Goal: Task Accomplishment & Management: Manage account settings

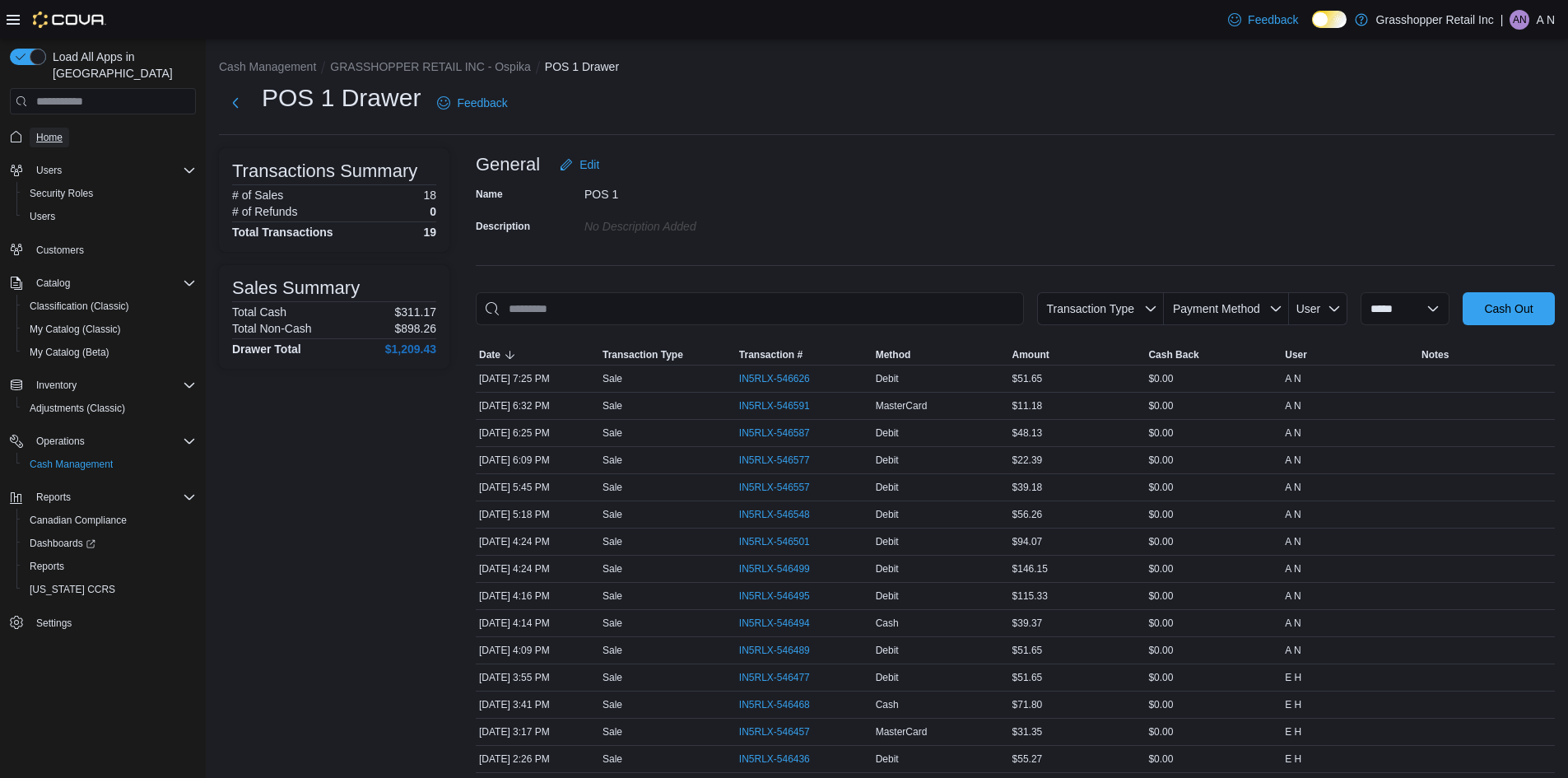
click at [57, 129] on span "Home" at bounding box center [49, 138] width 26 height 20
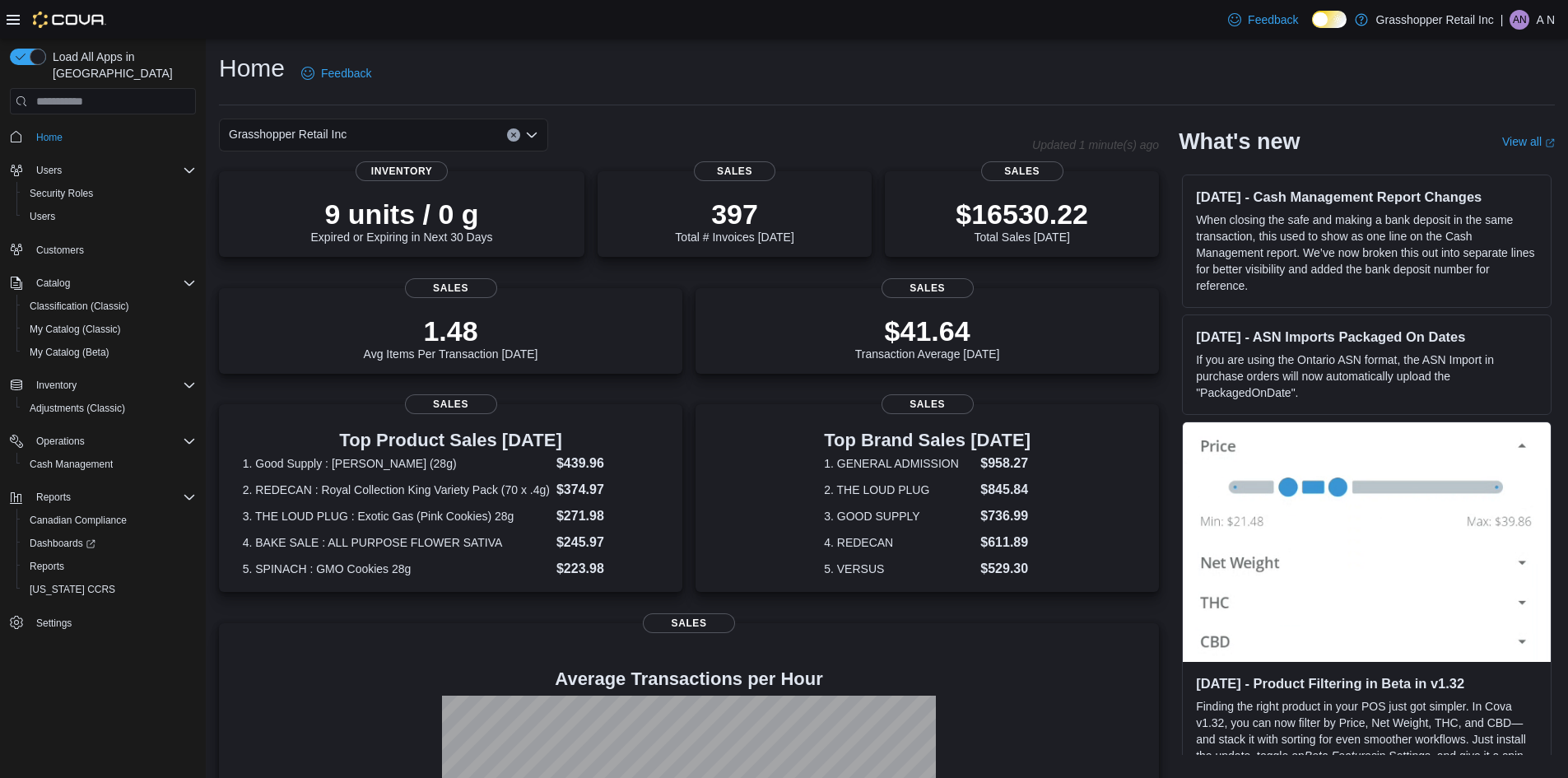
click at [534, 140] on icon "Open list of options" at bounding box center [531, 135] width 13 height 13
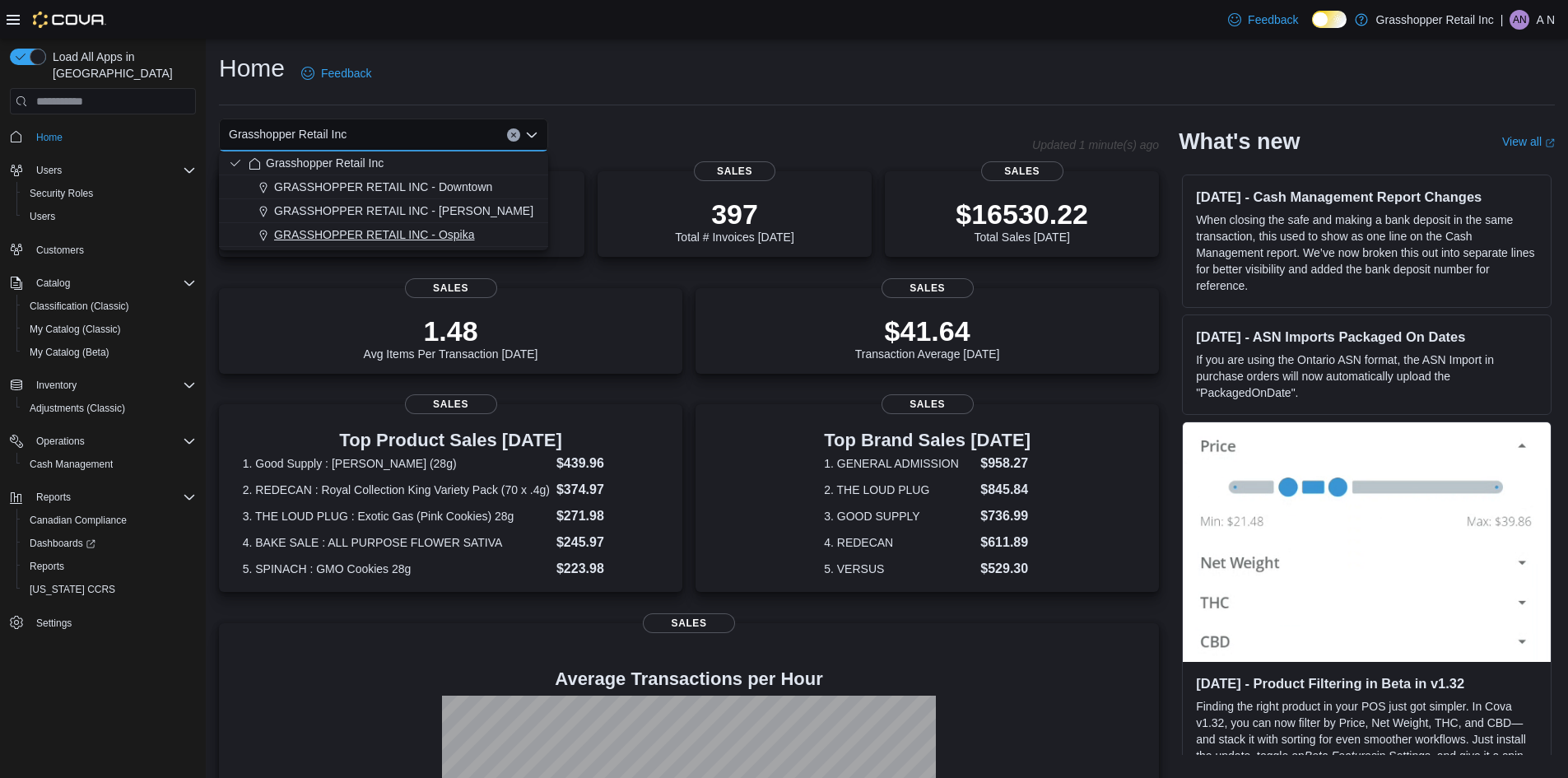
click at [506, 226] on div "GRASSHOPPER RETAIL INC - Ospika" at bounding box center [392, 235] width 289 height 16
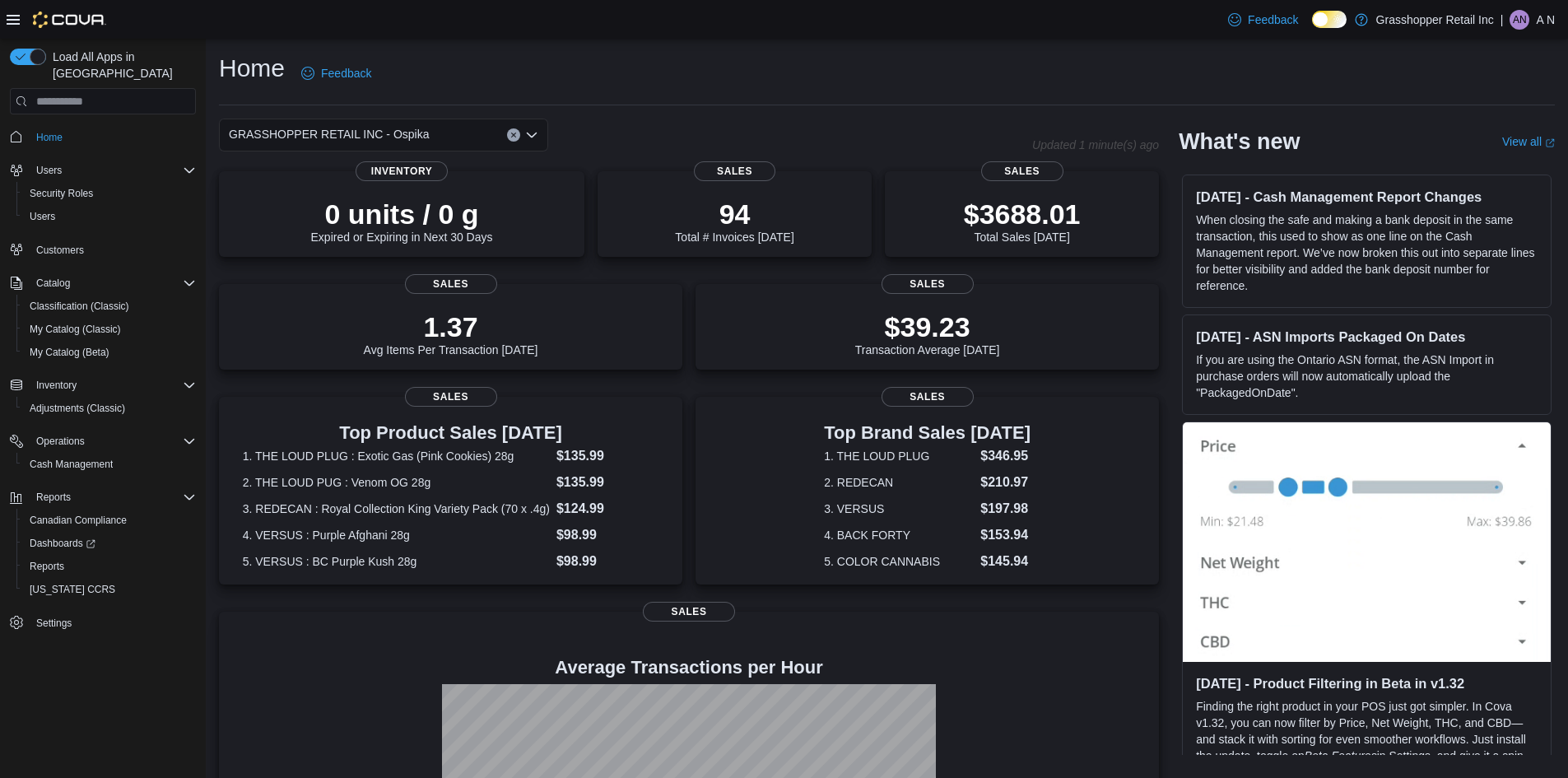
click at [531, 134] on icon "Open list of options" at bounding box center [531, 135] width 13 height 13
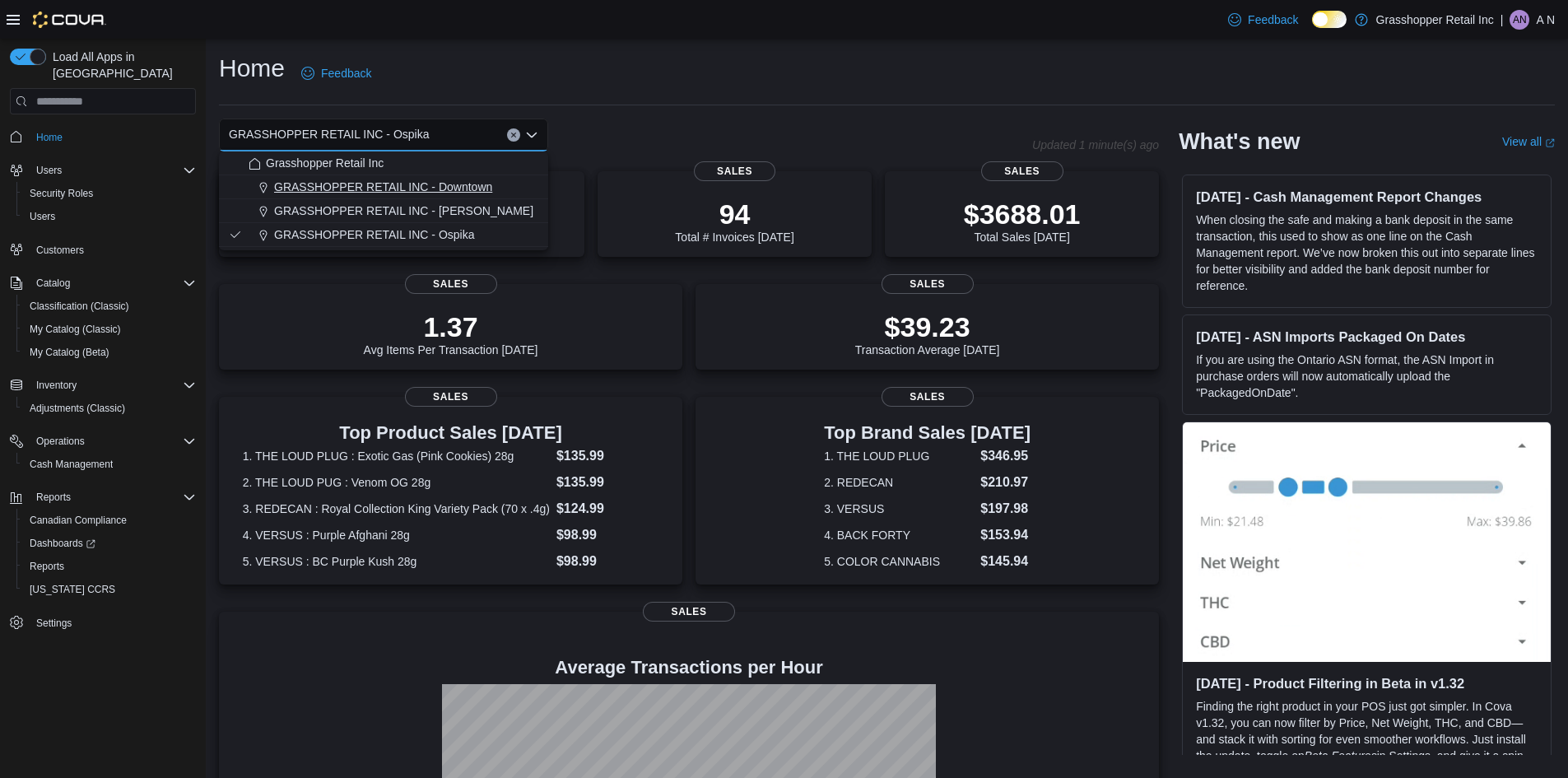
click at [539, 193] on button "GRASSHOPPER RETAIL INC - Downtown" at bounding box center [383, 187] width 329 height 24
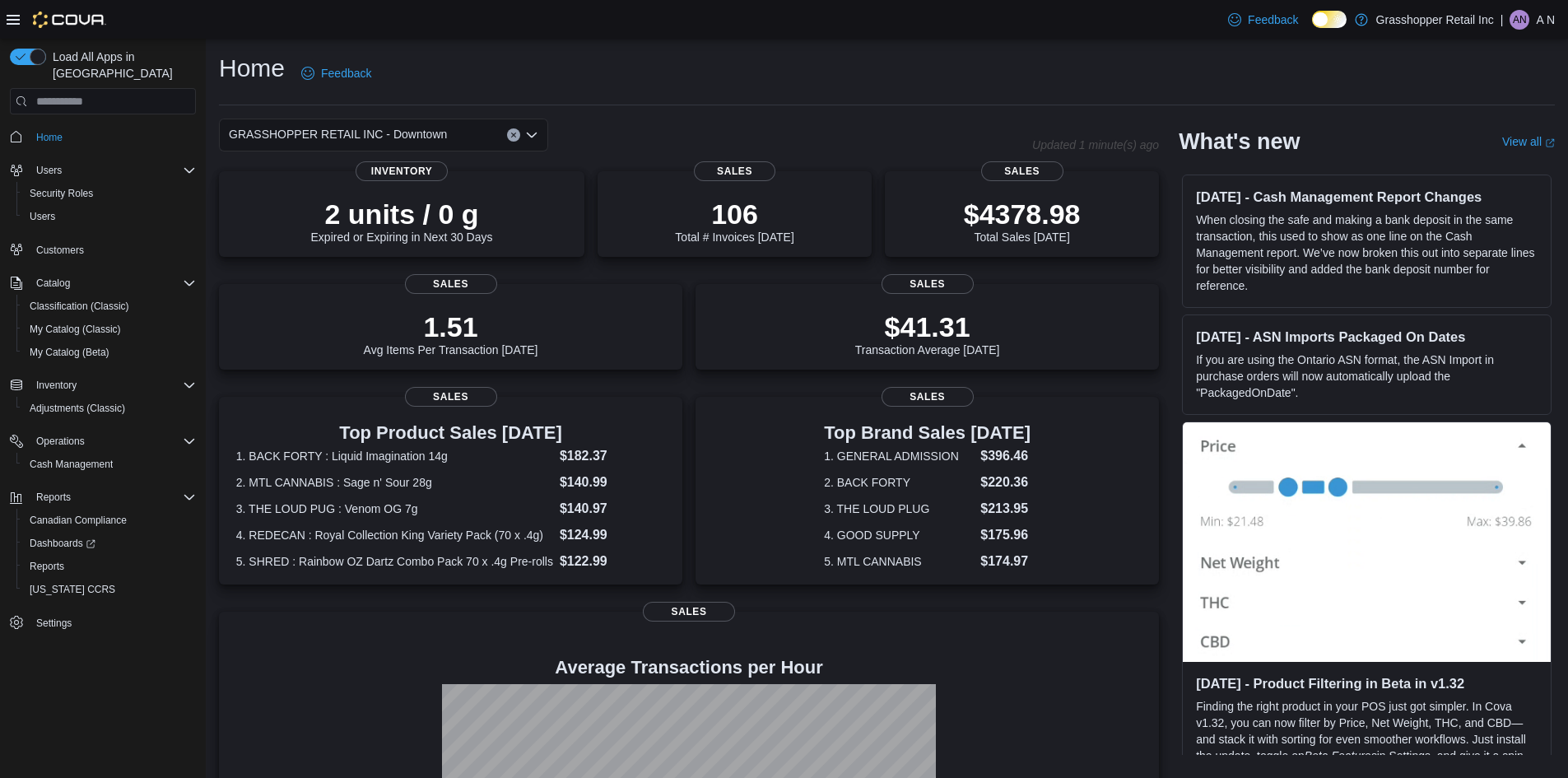
click at [539, 134] on div "GRASSHOPPER RETAIL INC - Downtown" at bounding box center [383, 135] width 329 height 33
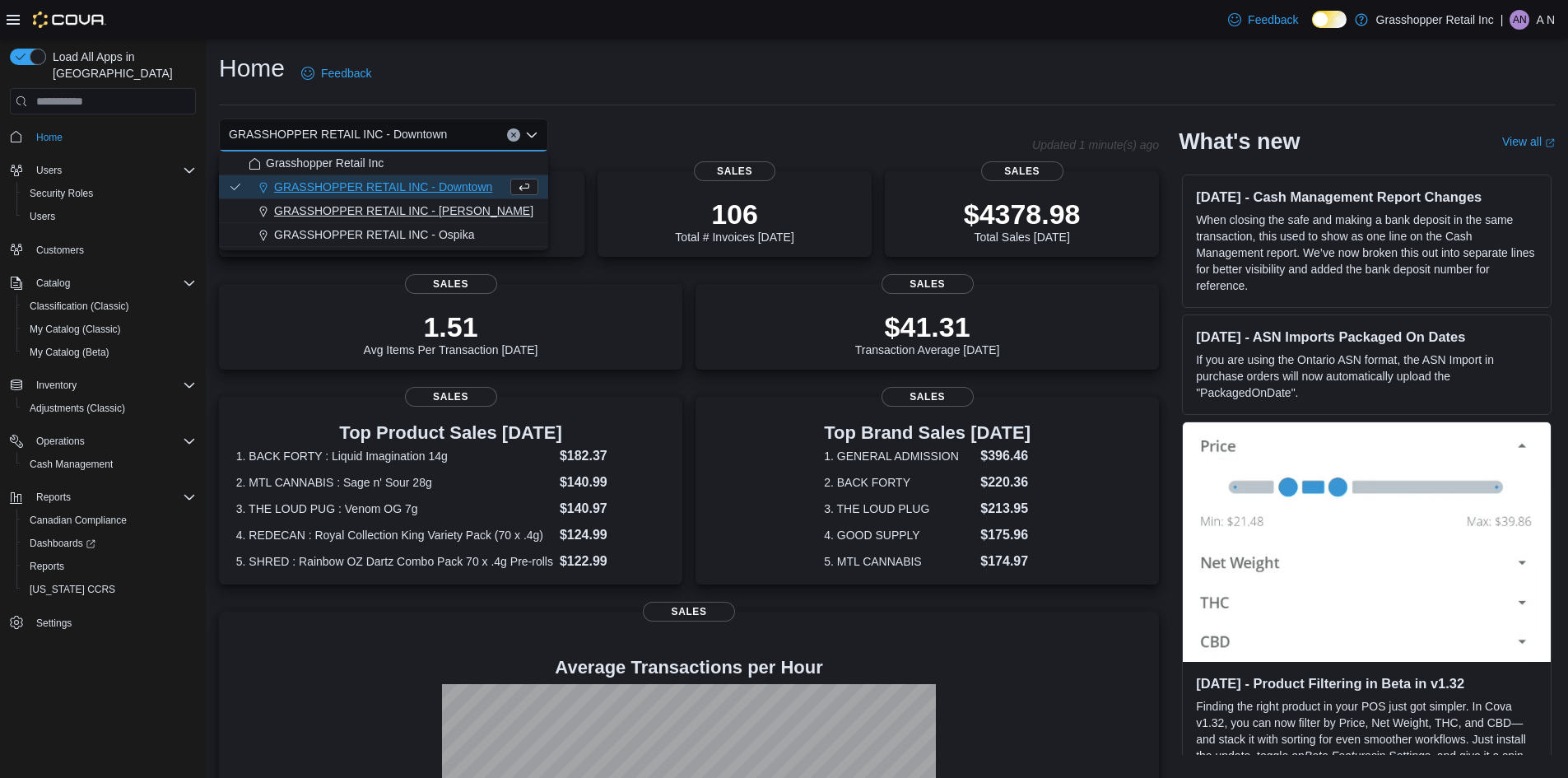
click at [478, 205] on div "GRASSHOPPER RETAIL INC - [PERSON_NAME]" at bounding box center [392, 211] width 289 height 16
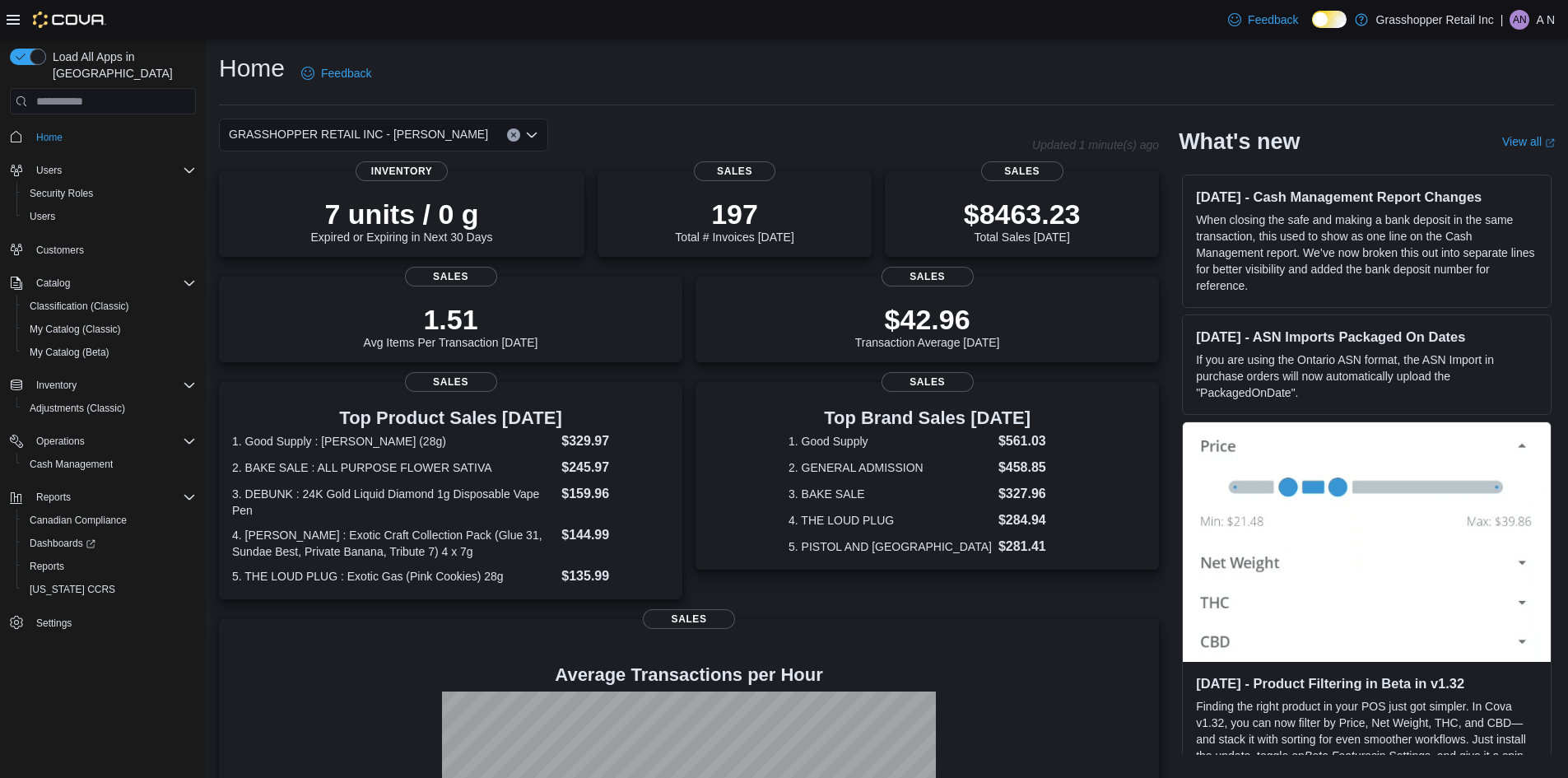
click at [535, 127] on div "GRASSHOPPER RETAIL INC - [PERSON_NAME]" at bounding box center [383, 135] width 329 height 33
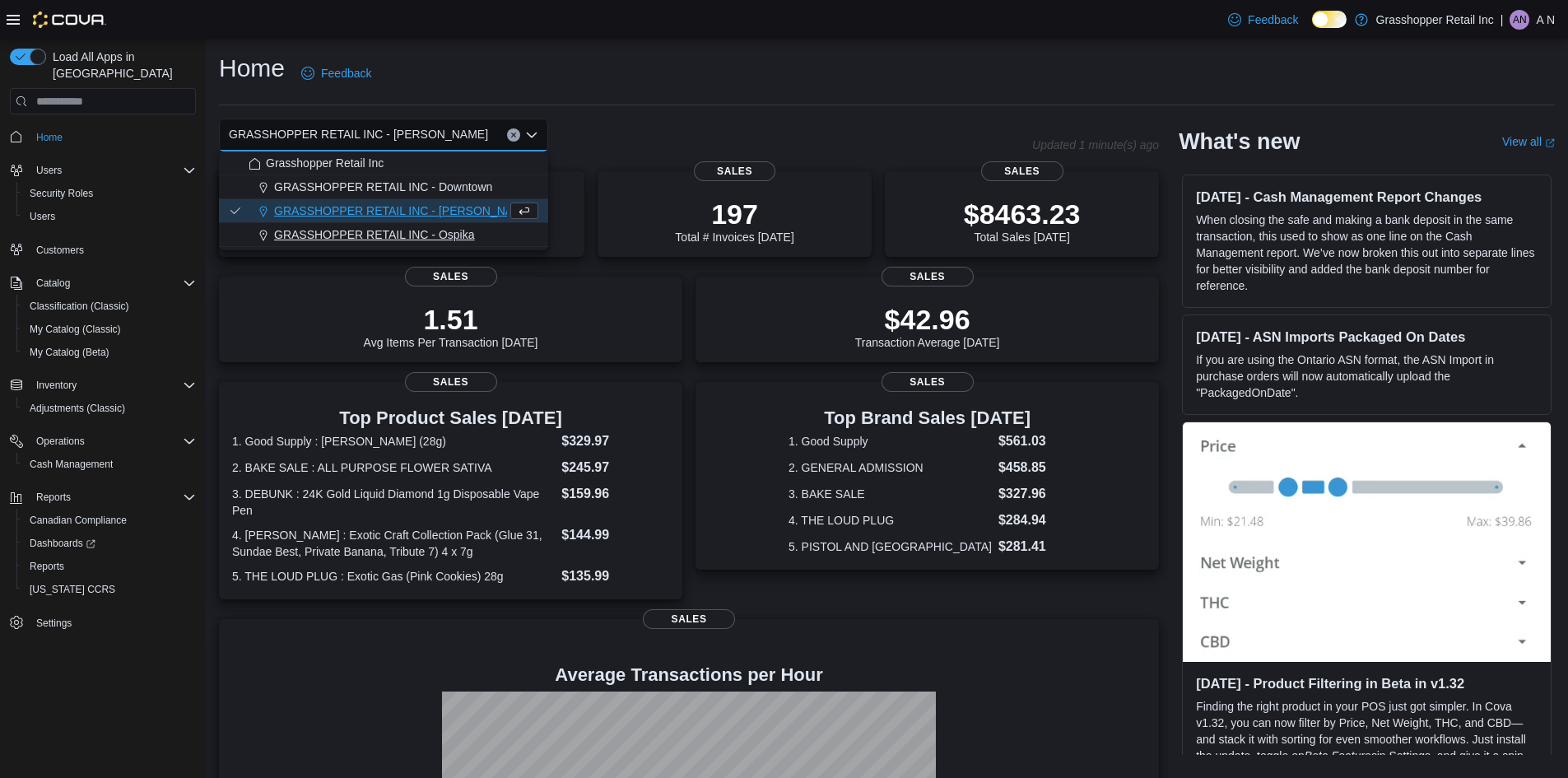
click at [514, 228] on div "GRASSHOPPER RETAIL INC - Ospika" at bounding box center [392, 235] width 289 height 16
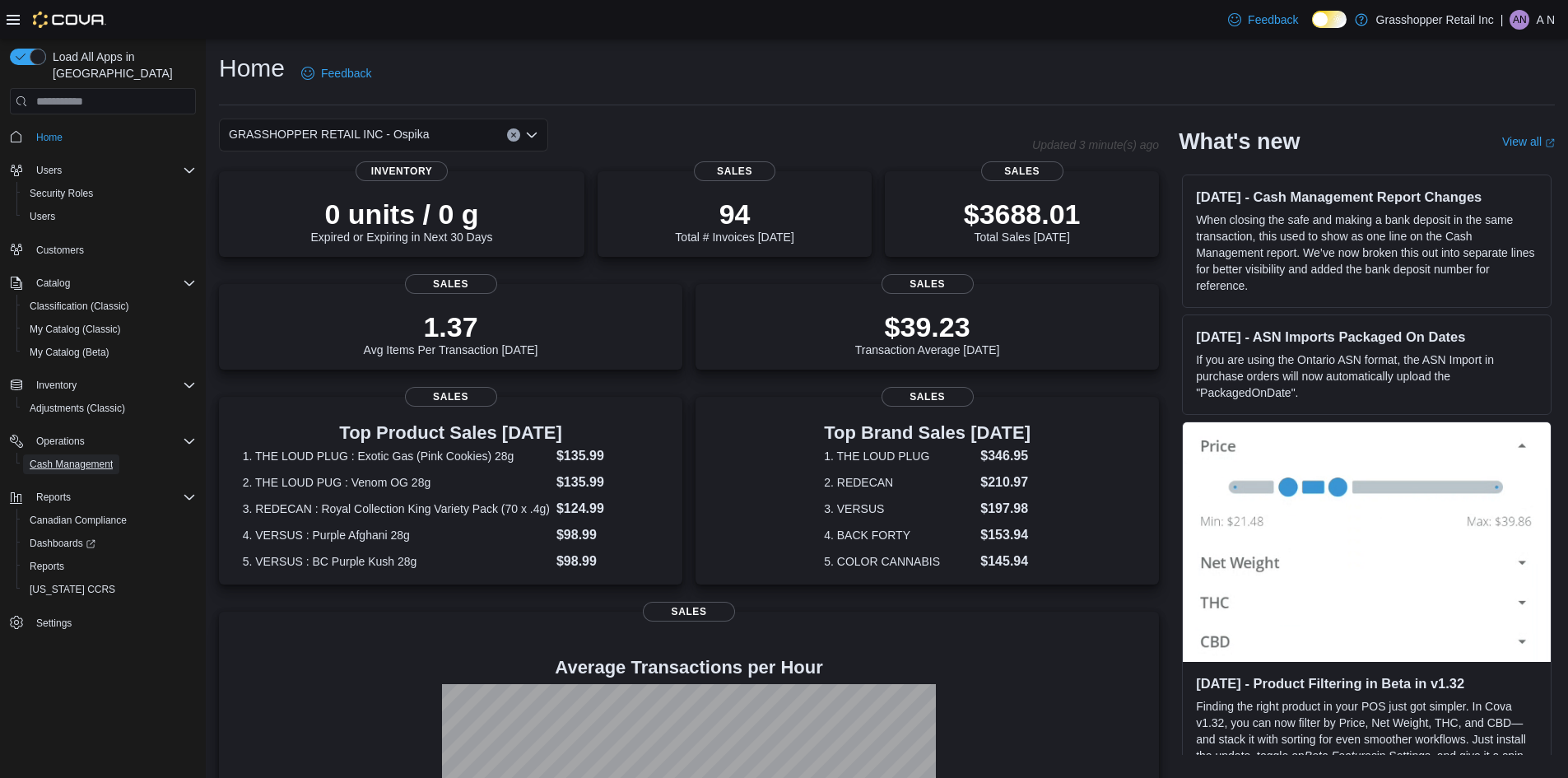
drag, startPoint x: 115, startPoint y: 456, endPoint x: 217, endPoint y: 35, distance: 433.2
click at [115, 456] on link "Cash Management" at bounding box center [70, 465] width 96 height 20
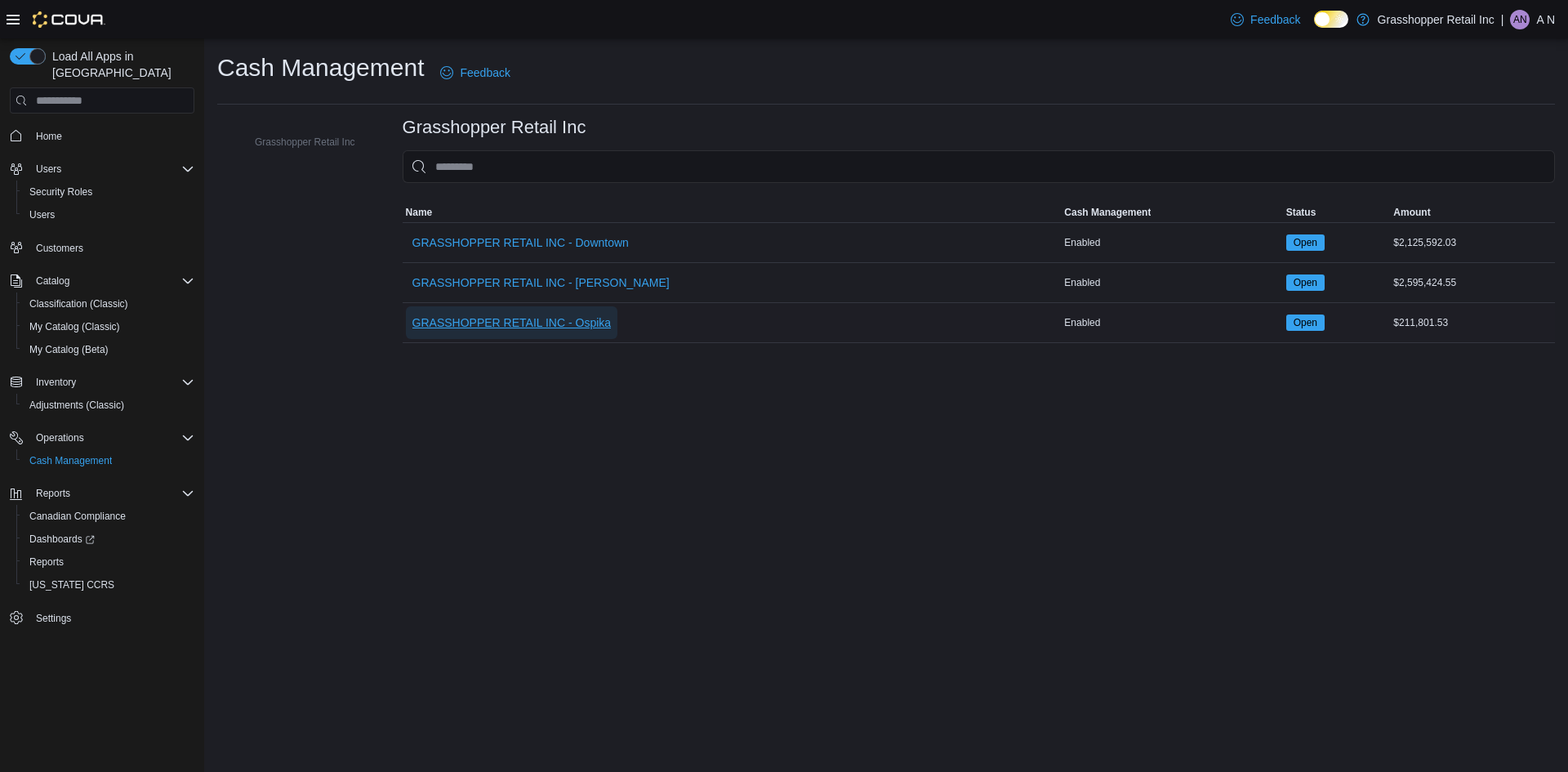
click at [566, 331] on span "GRASSHOPPER RETAIL INC - Ospika" at bounding box center [512, 323] width 199 height 16
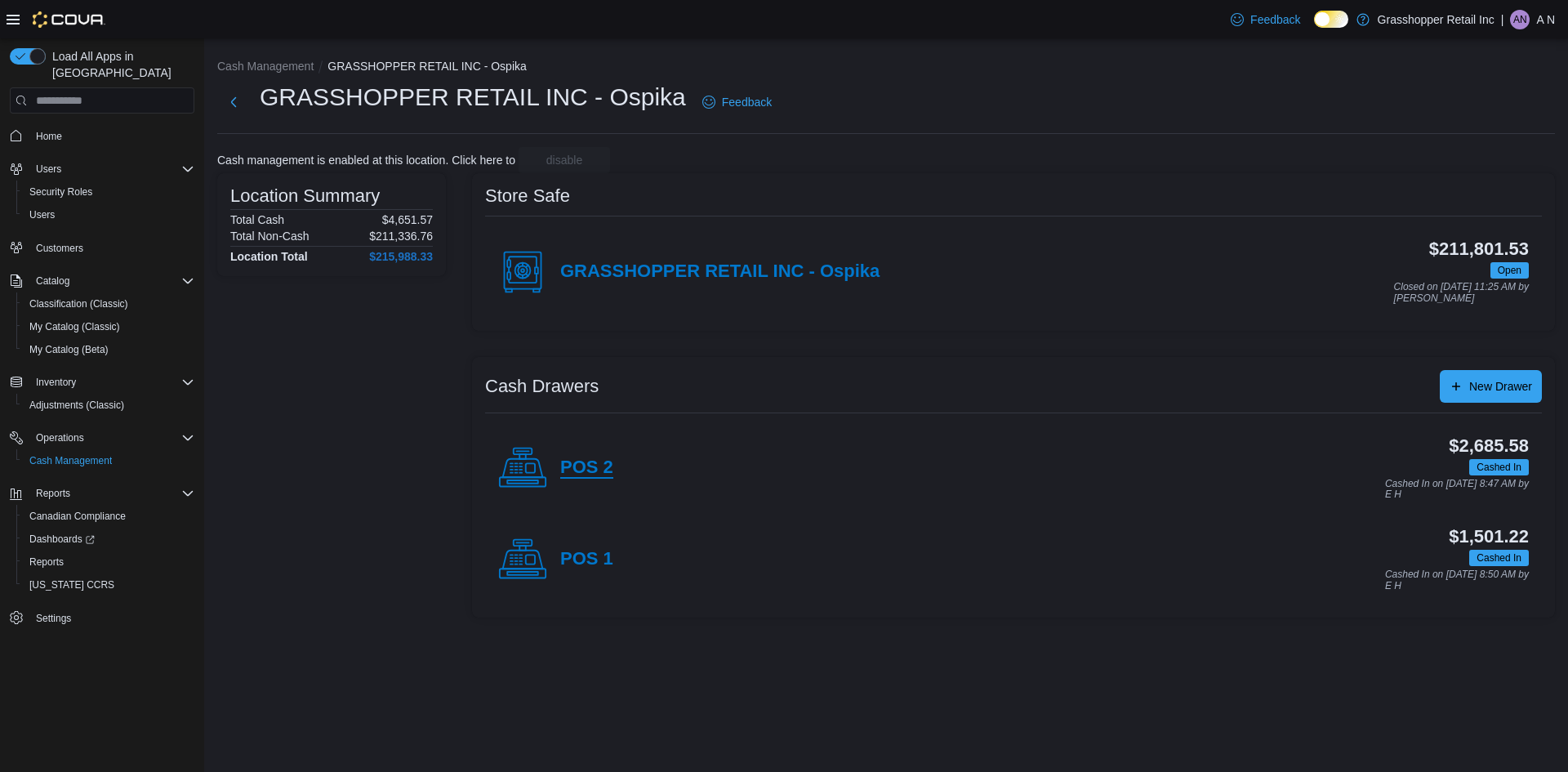
click at [601, 469] on h4 "POS 2" at bounding box center [586, 468] width 53 height 21
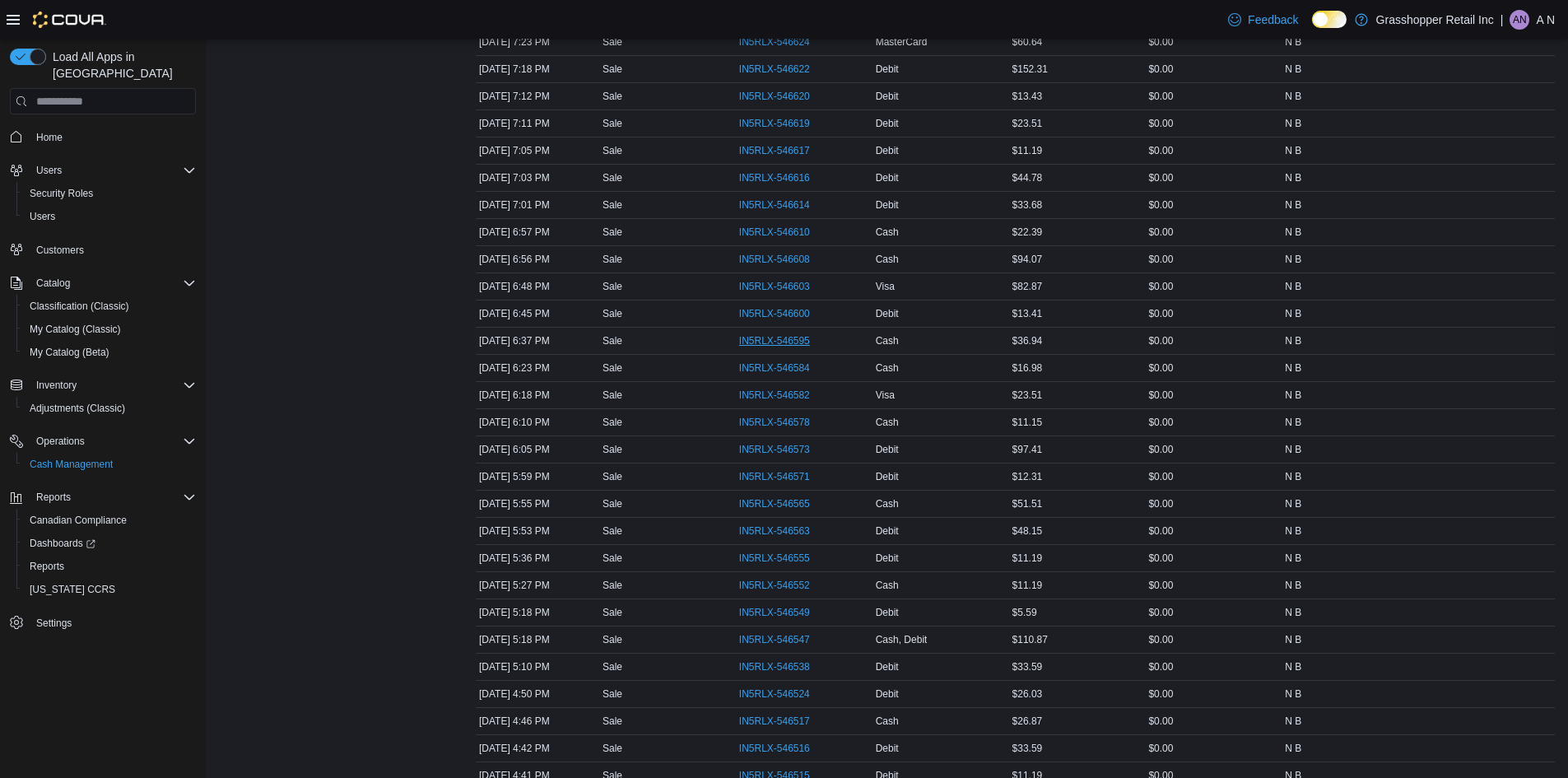
scroll to position [576, 0]
click at [798, 665] on span "IN5RLX-546524" at bounding box center [775, 665] width 71 height 13
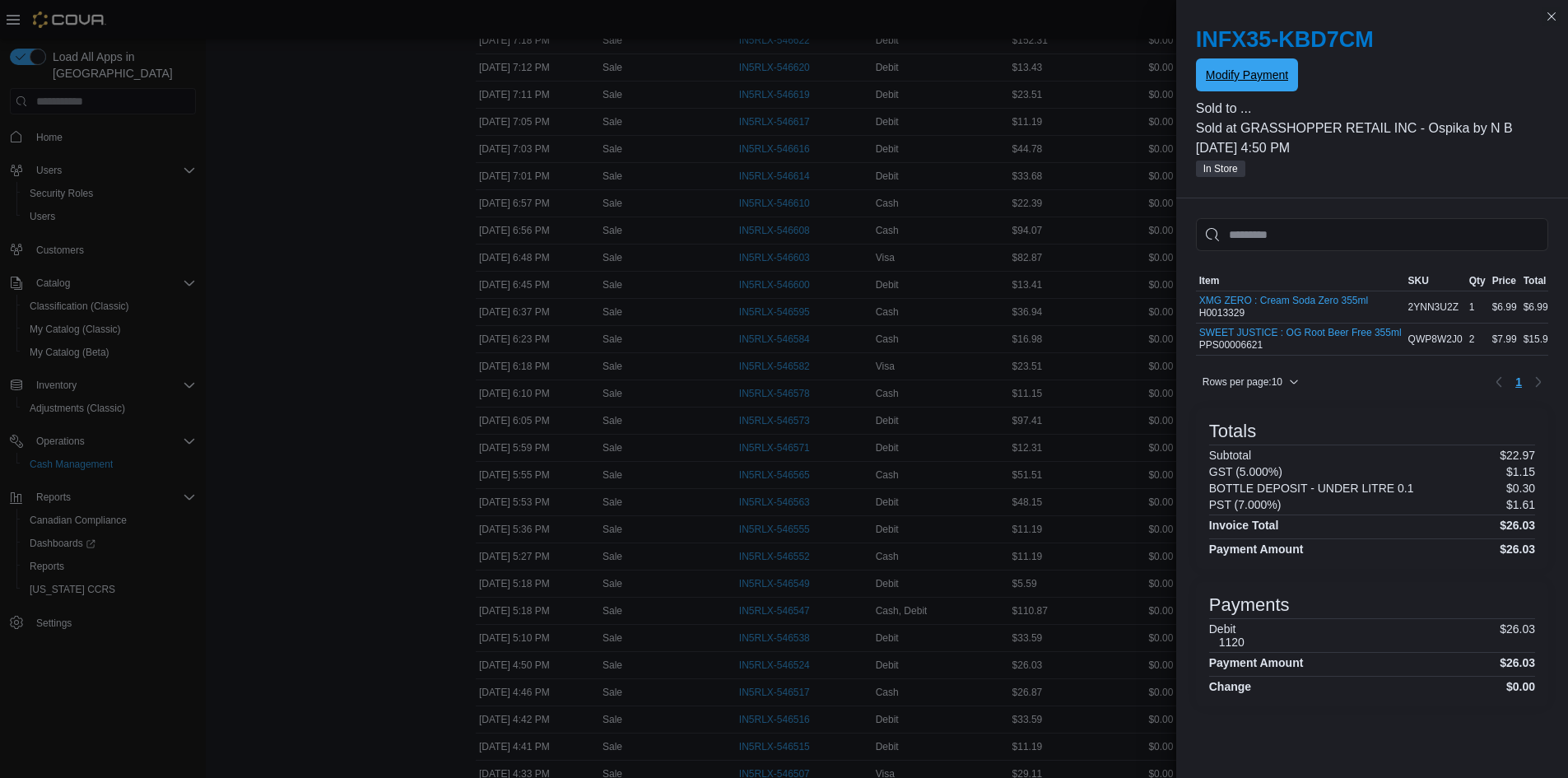
click at [1253, 89] on span "Modify Payment" at bounding box center [1247, 75] width 82 height 33
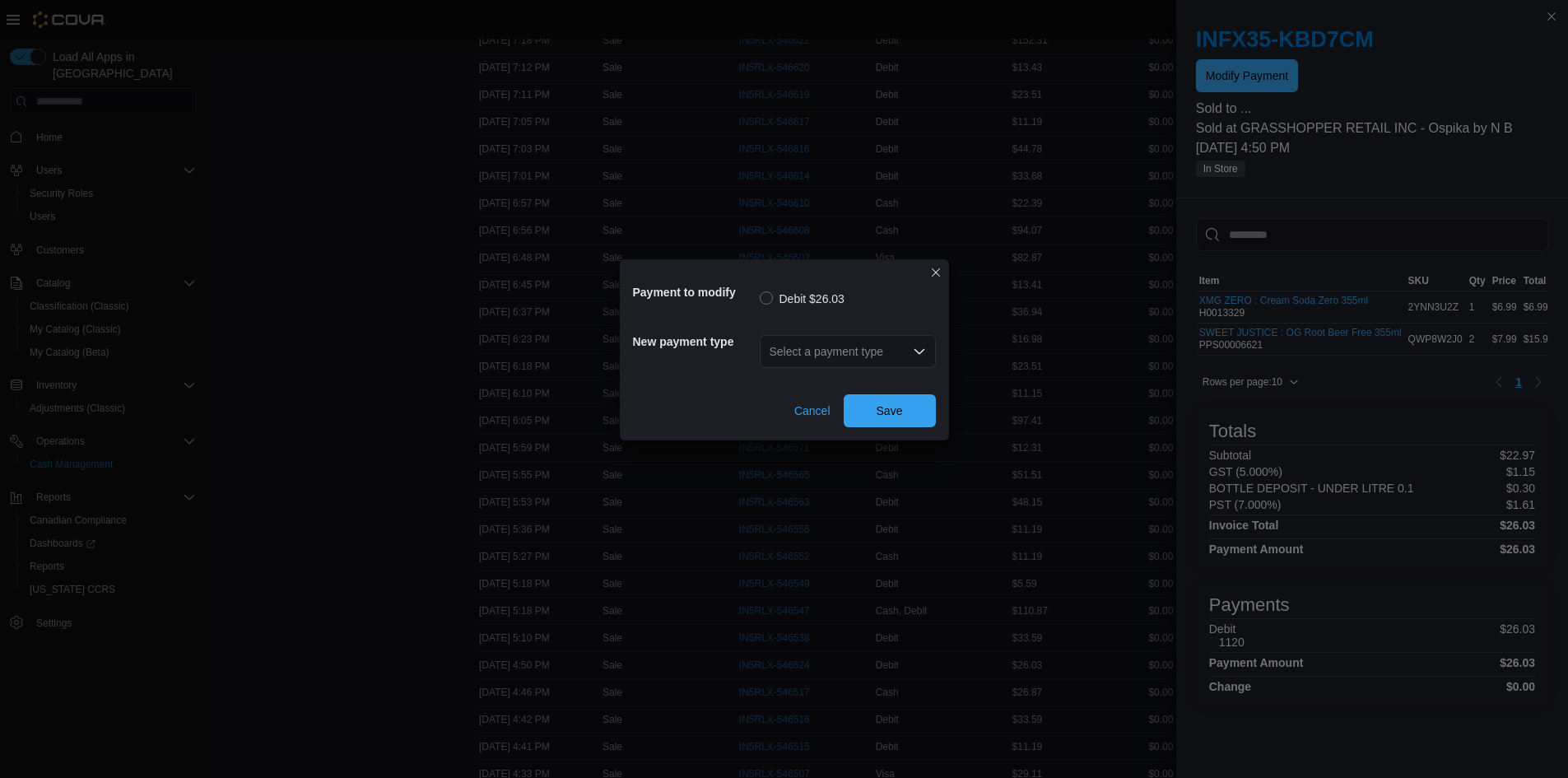
click at [782, 352] on div "Select a payment type" at bounding box center [847, 352] width 176 height 33
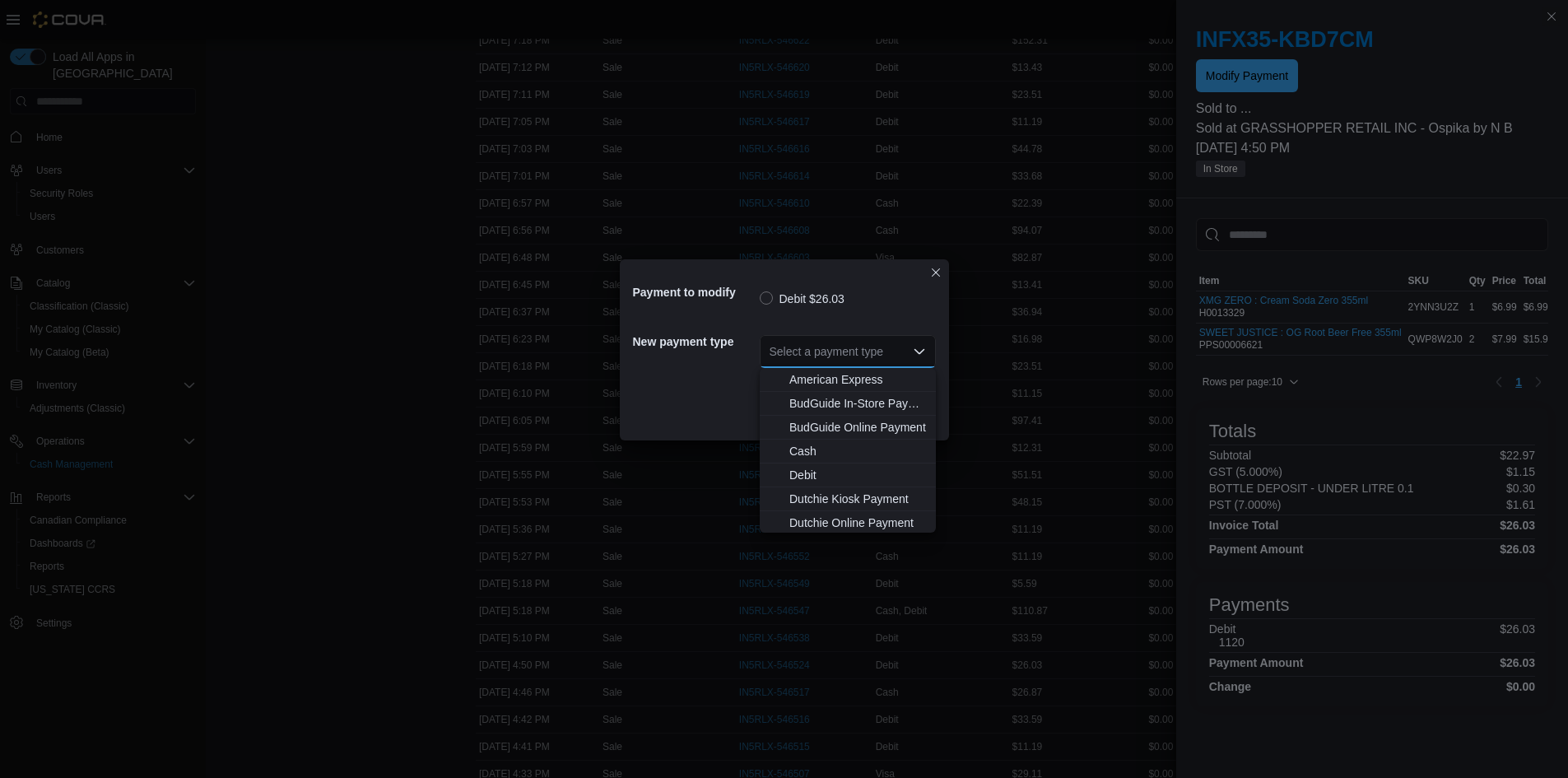
scroll to position [121, 0]
click at [835, 531] on button "Visa" at bounding box center [847, 520] width 176 height 24
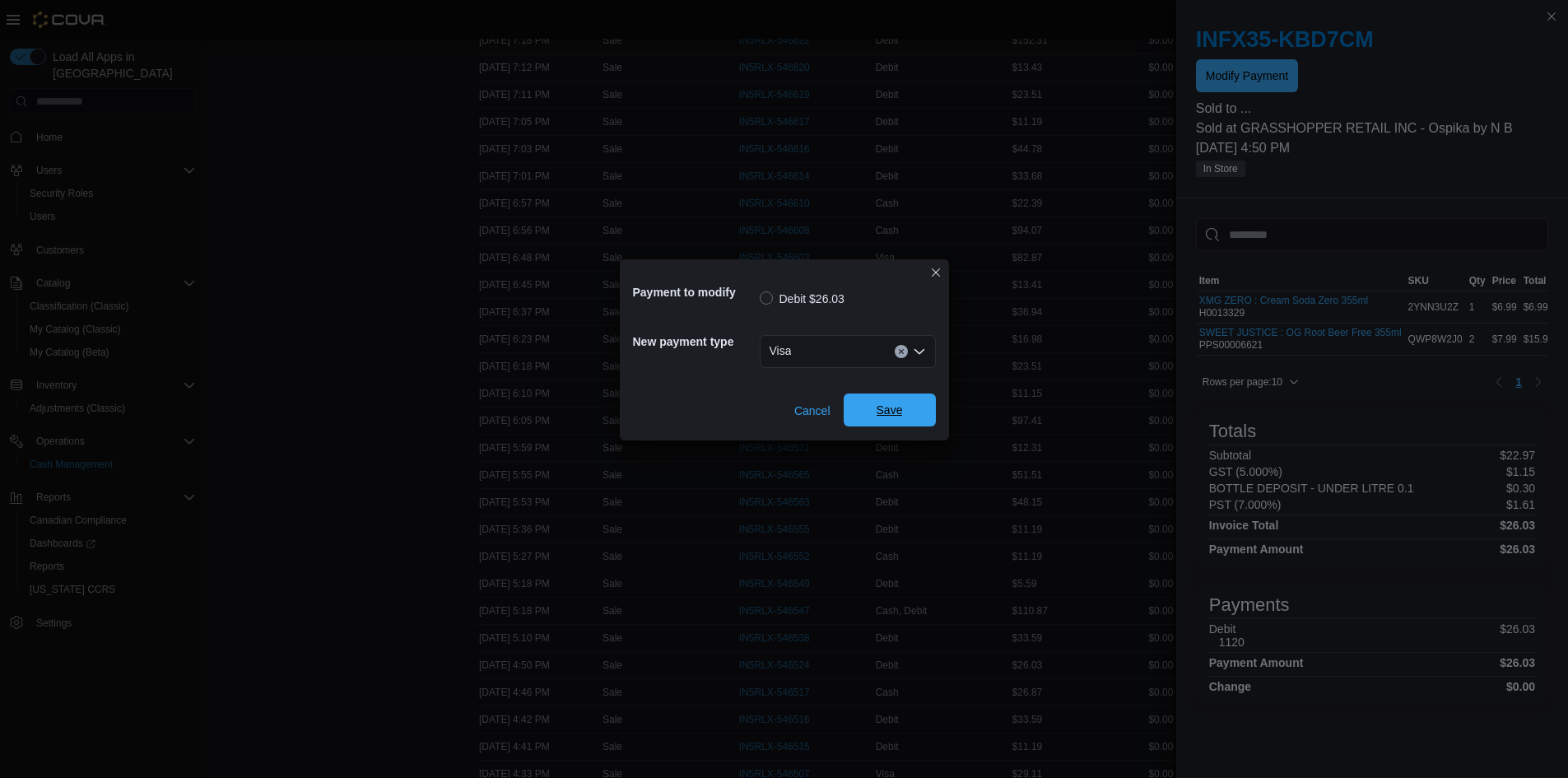
click at [873, 421] on span "Save" at bounding box center [889, 410] width 72 height 33
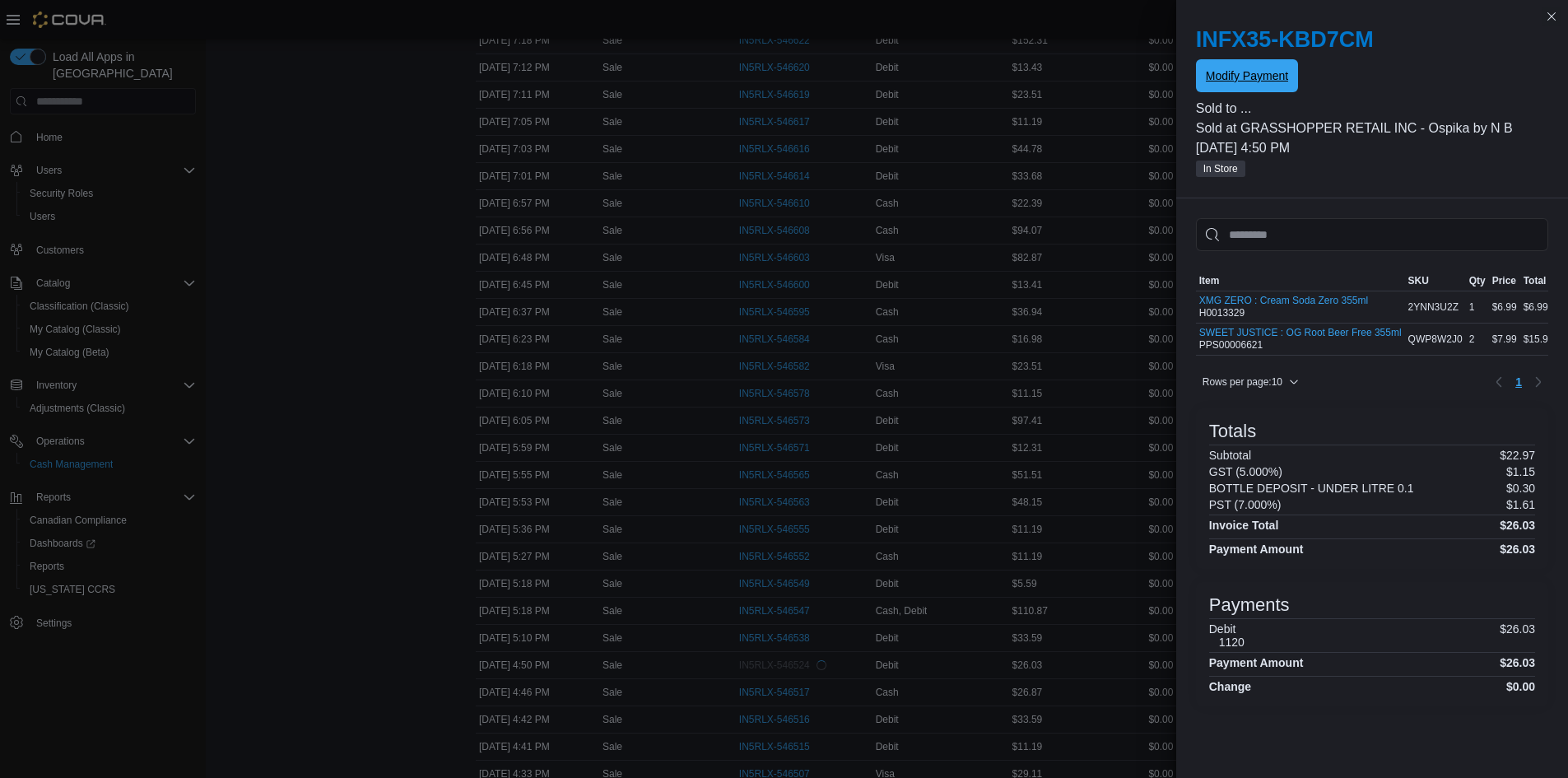
scroll to position [0, 0]
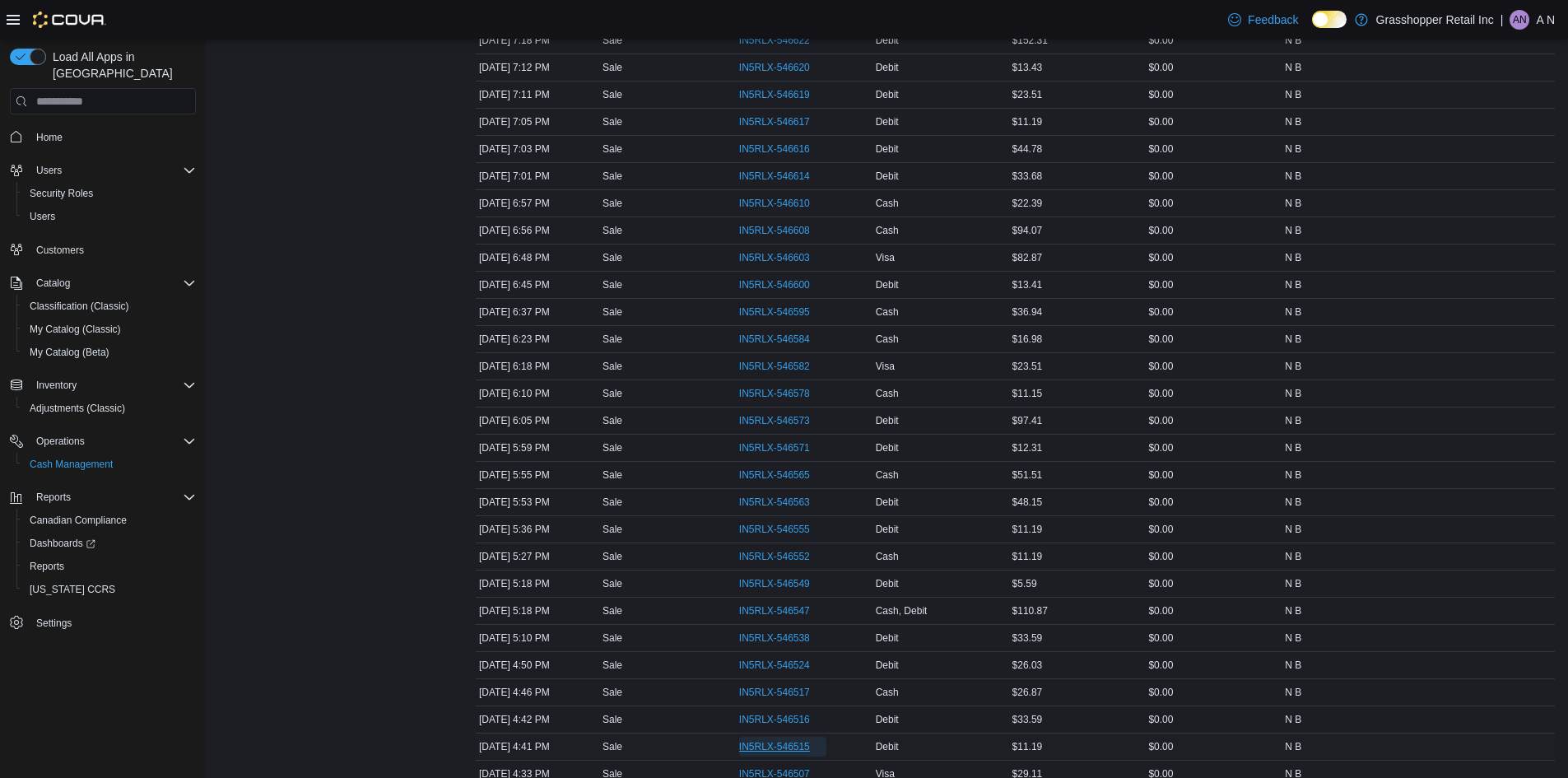
click at [745, 754] on span "IN5RLX-546515" at bounding box center [783, 747] width 88 height 20
drag, startPoint x: 910, startPoint y: 313, endPoint x: 915, endPoint y: 302, distance: 12.1
click at [802, 665] on span "IN5RLX-546515" at bounding box center [775, 664] width 71 height 13
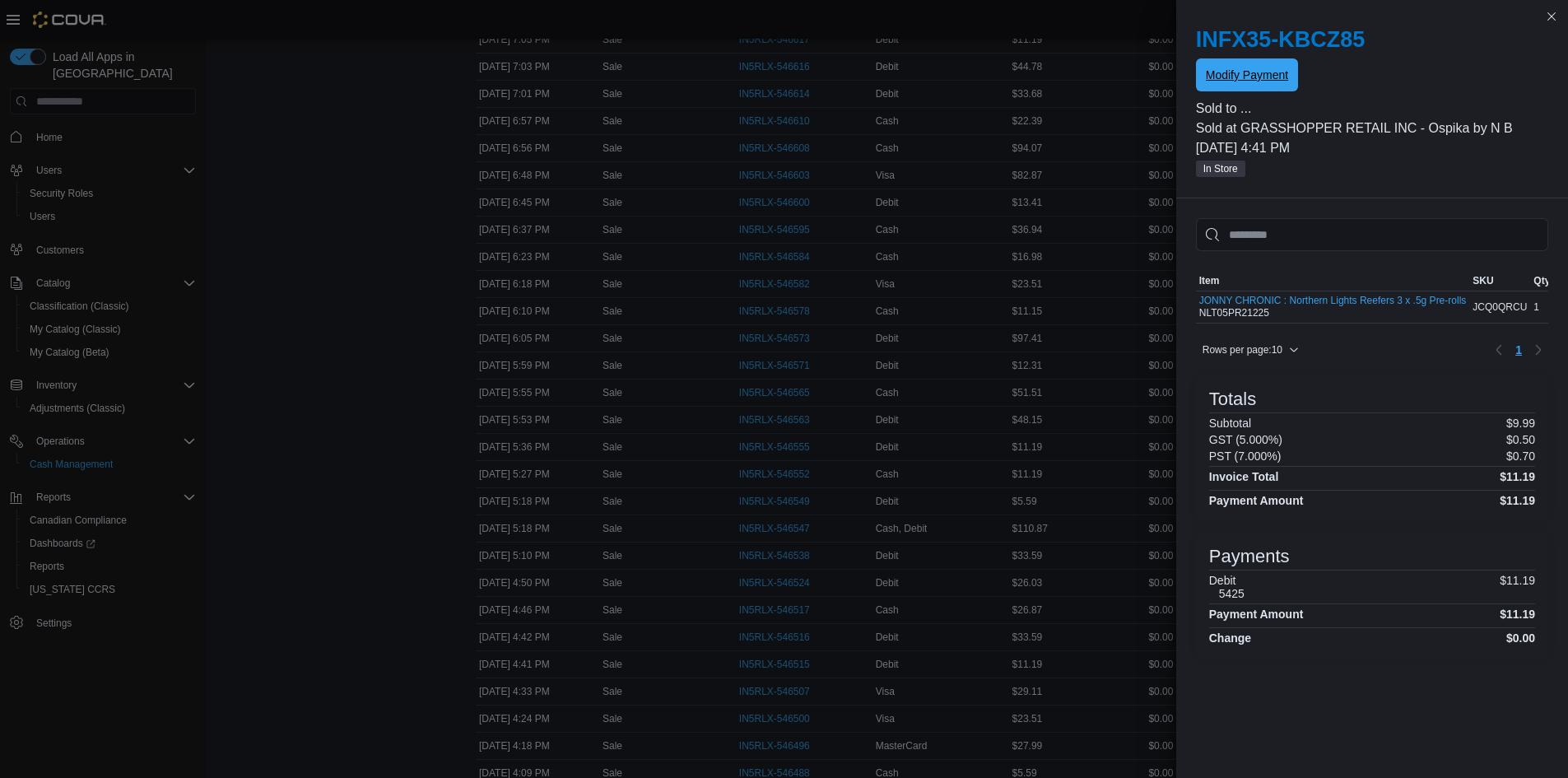
click at [1260, 79] on span "Modify Payment" at bounding box center [1247, 75] width 82 height 16
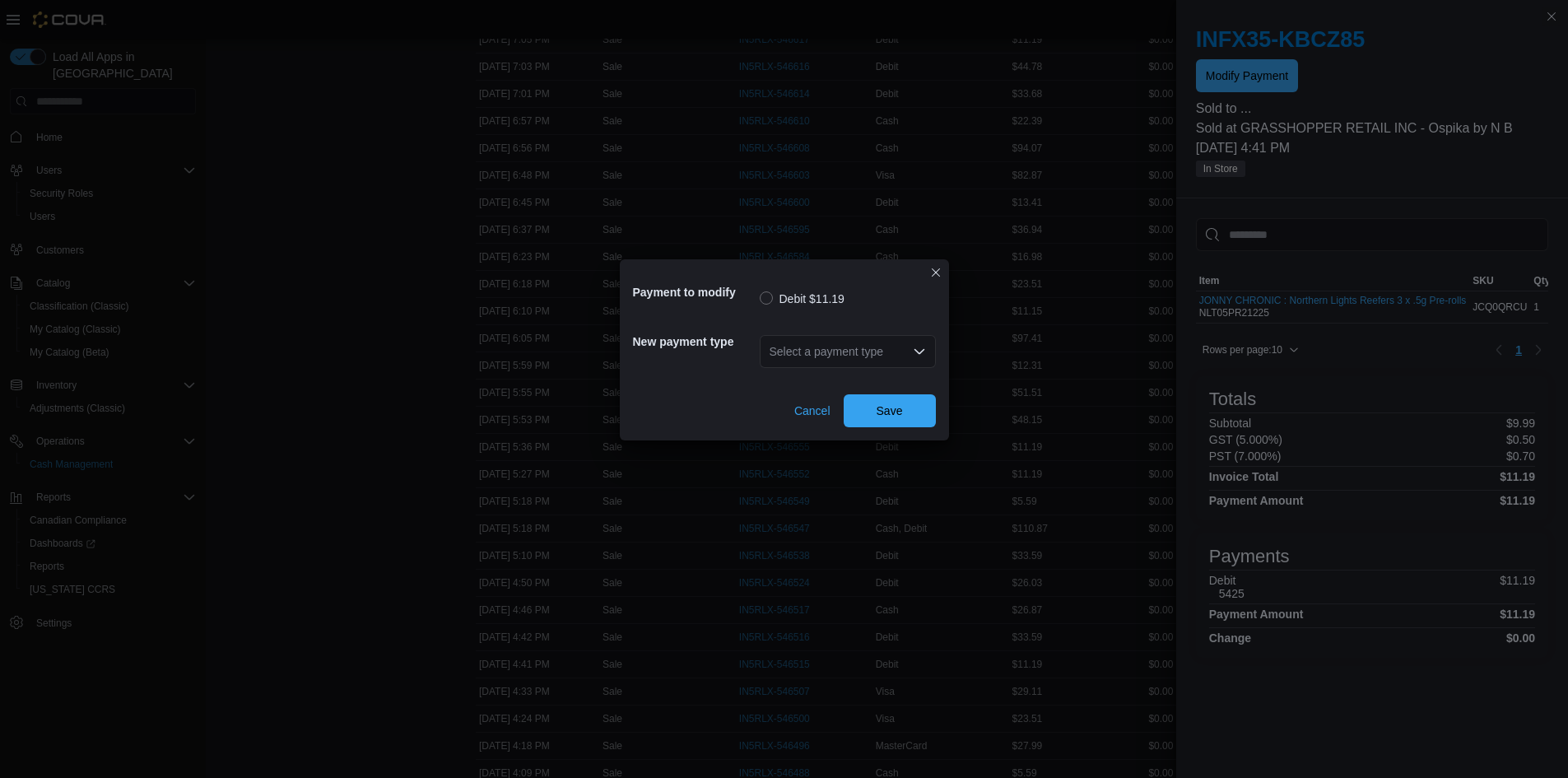
click at [896, 349] on div "Select a payment type" at bounding box center [847, 352] width 176 height 33
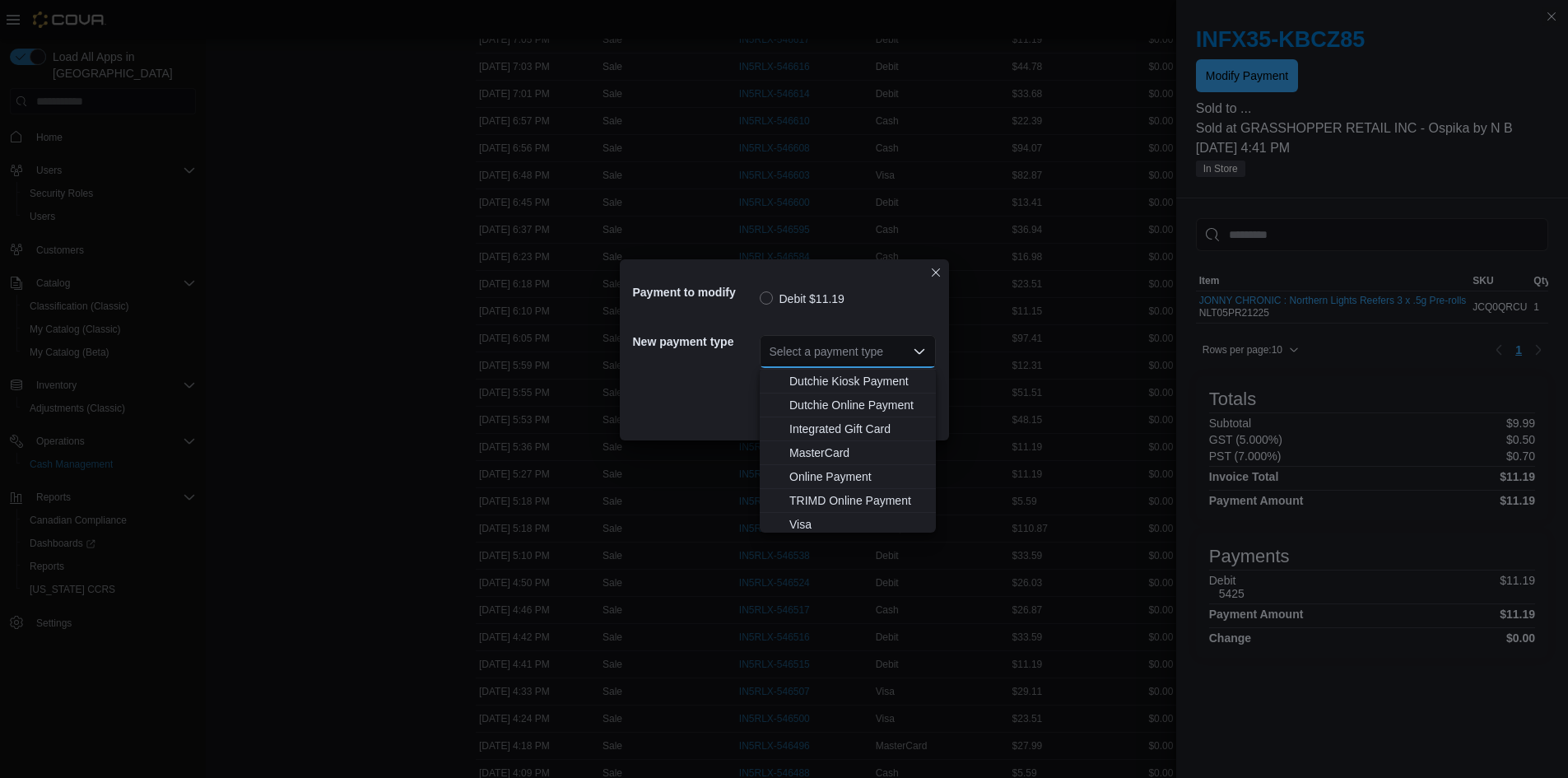
scroll to position [121, 0]
click at [883, 524] on span "Visa" at bounding box center [858, 520] width 137 height 16
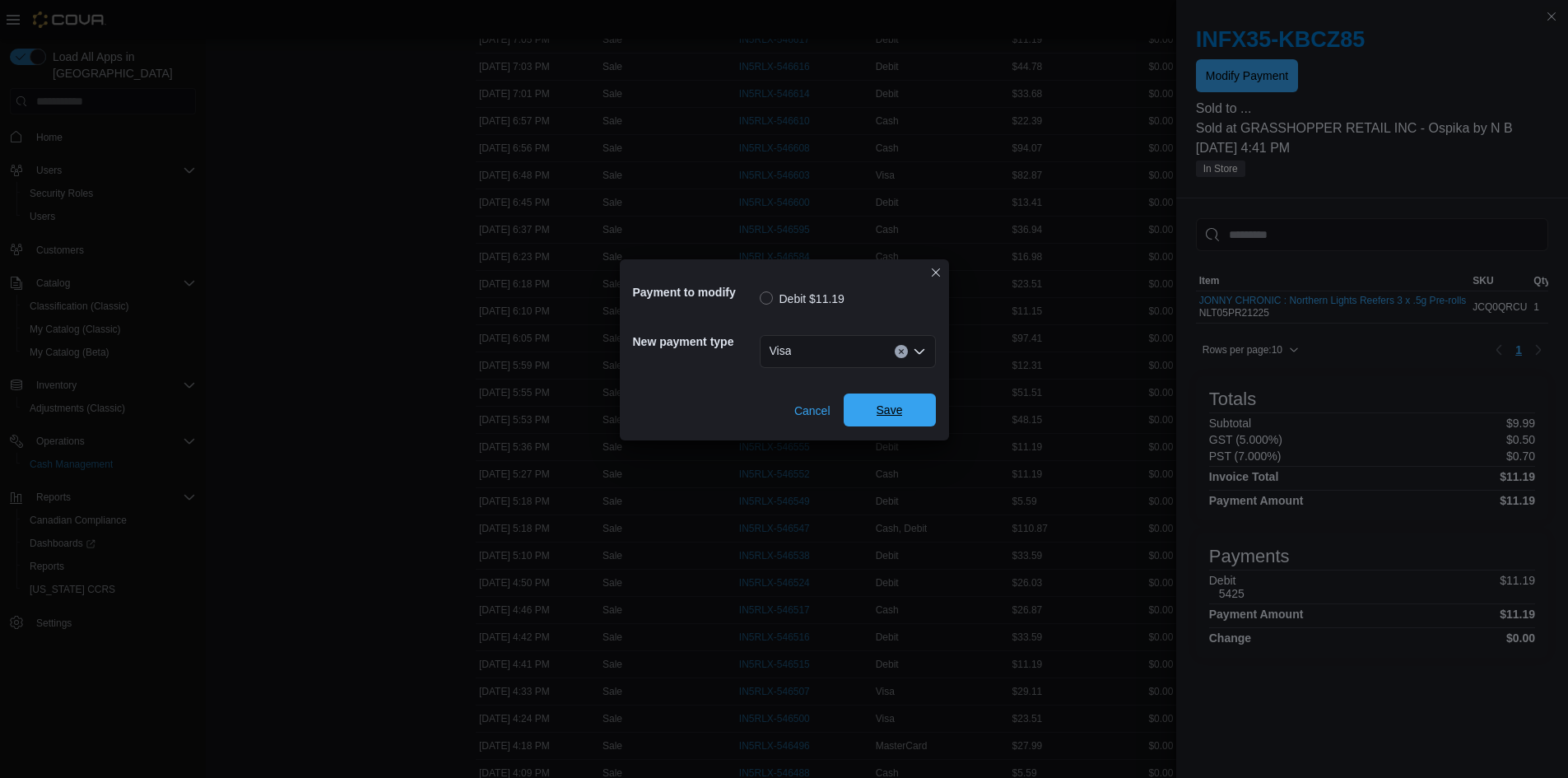
click at [912, 411] on span "Save" at bounding box center [889, 410] width 72 height 33
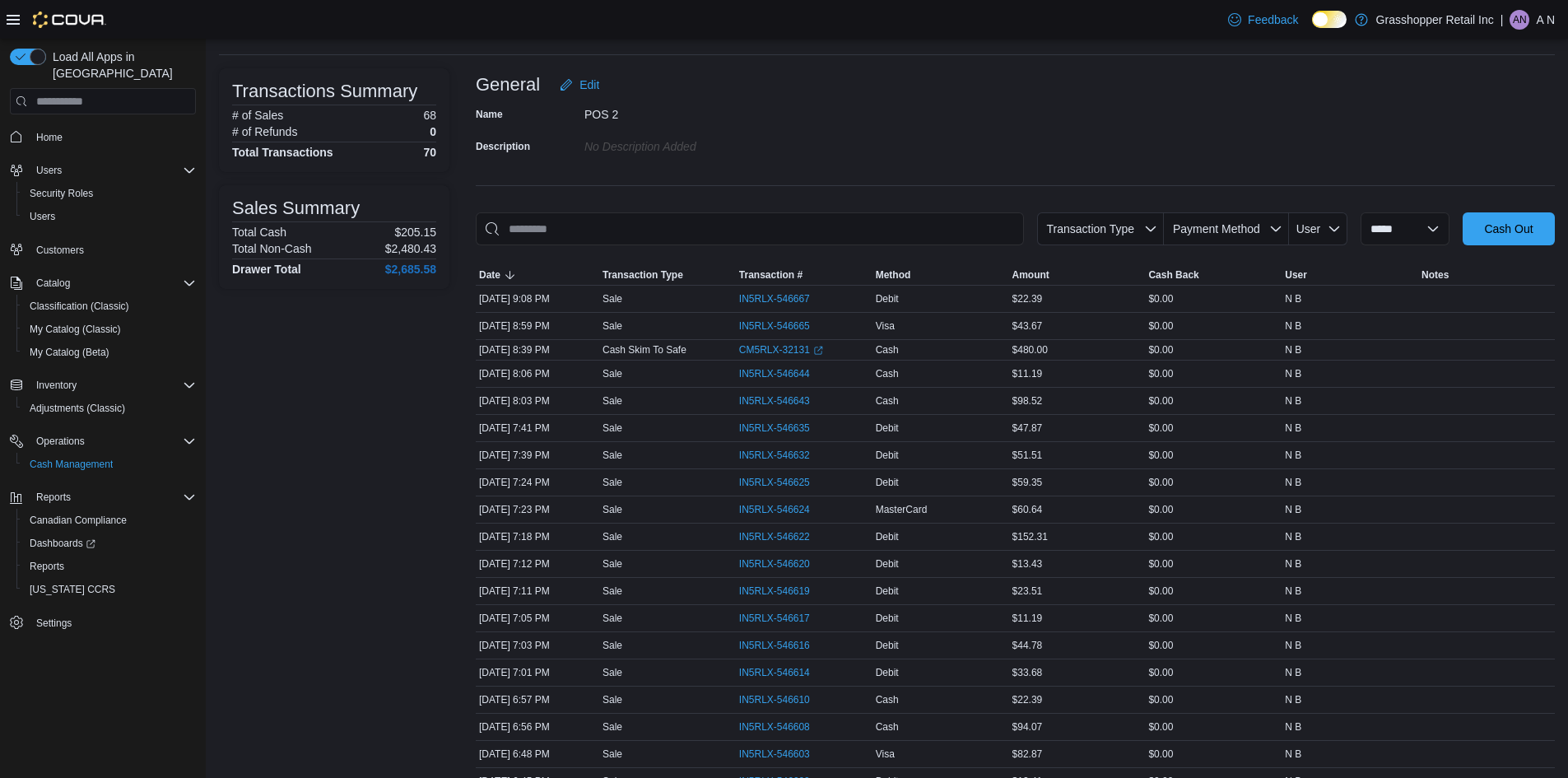
scroll to position [0, 0]
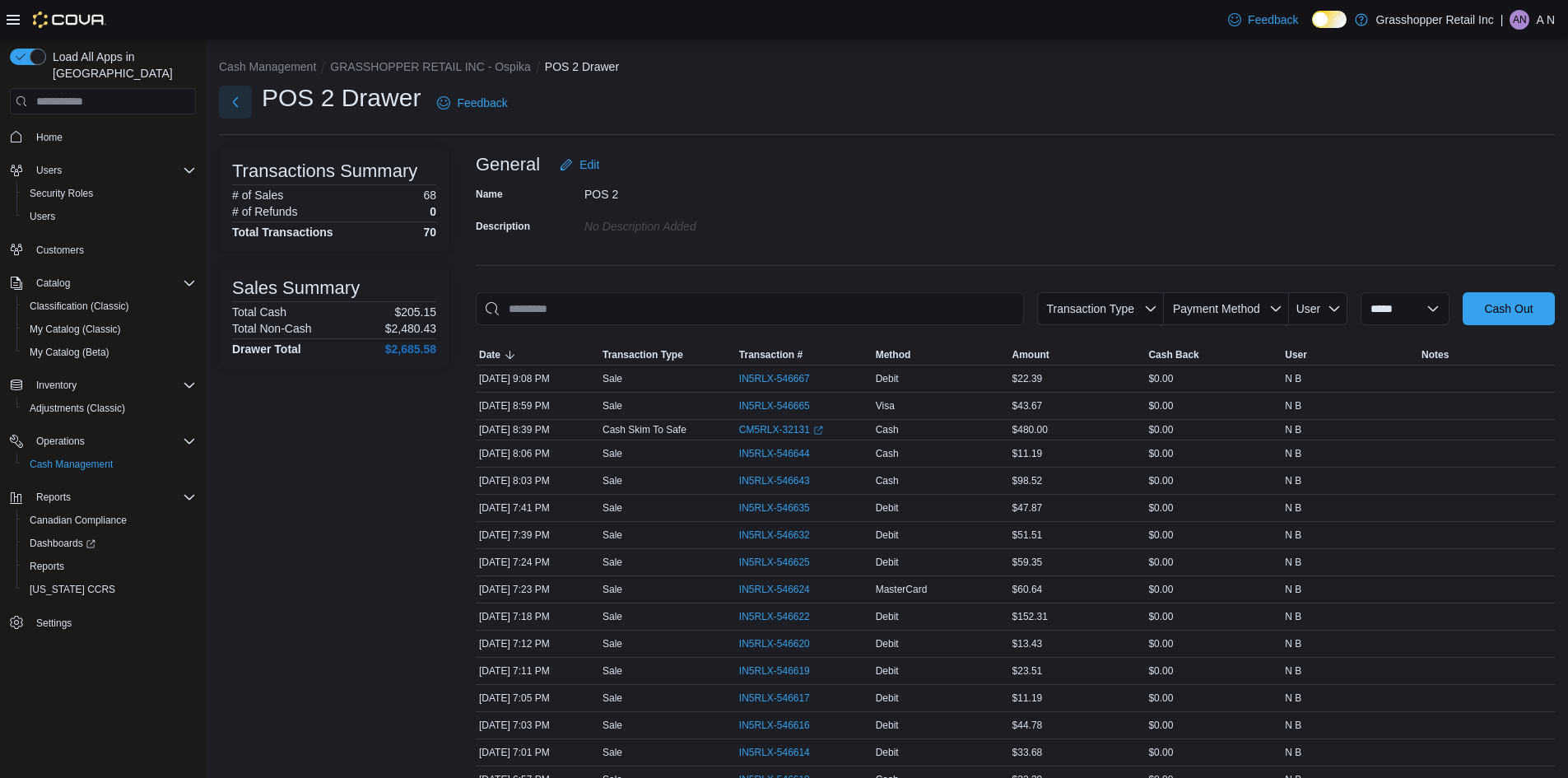
click at [231, 102] on button "Next" at bounding box center [235, 102] width 33 height 33
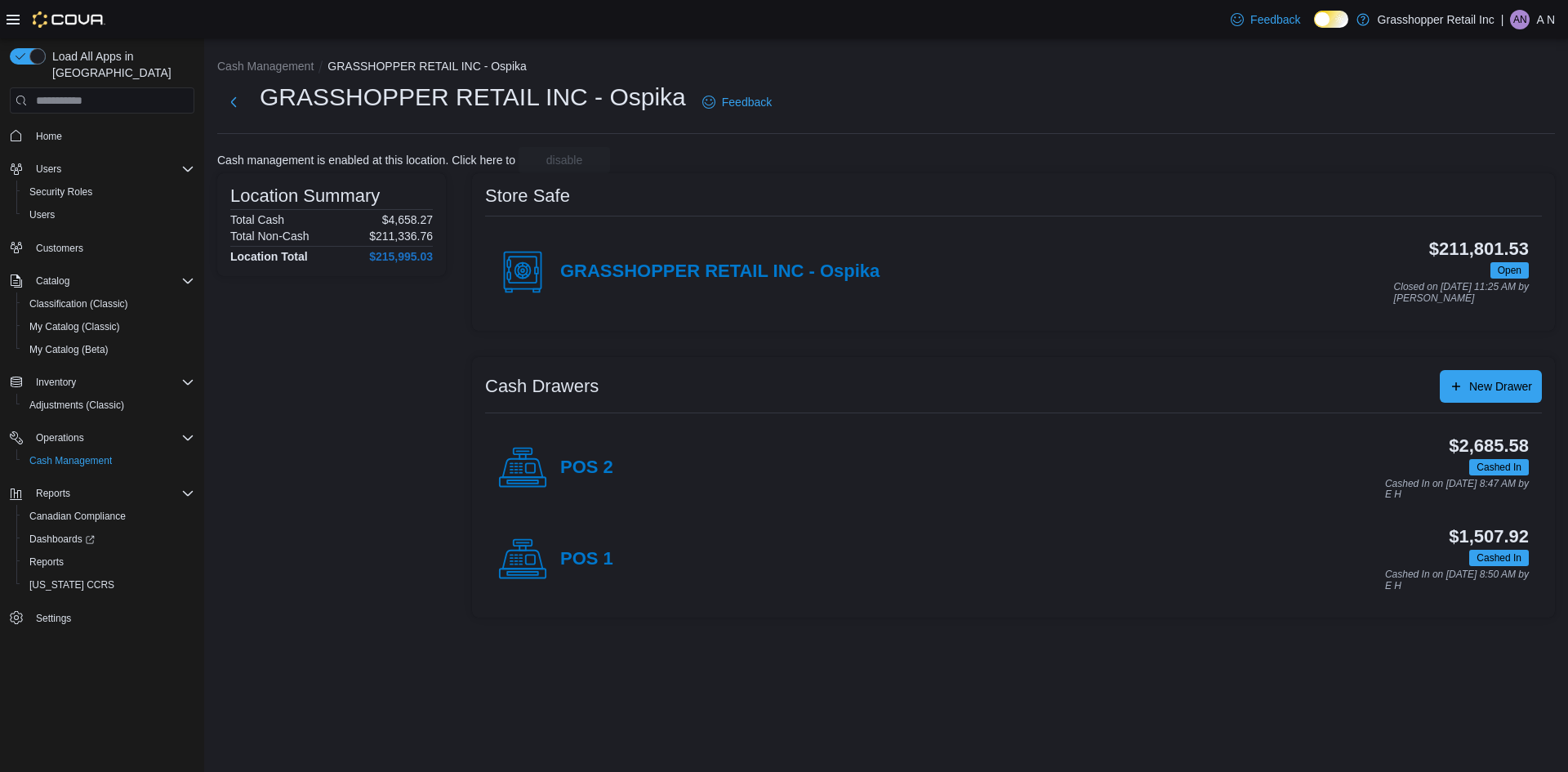
click at [552, 472] on div "POS 2" at bounding box center [555, 468] width 115 height 49
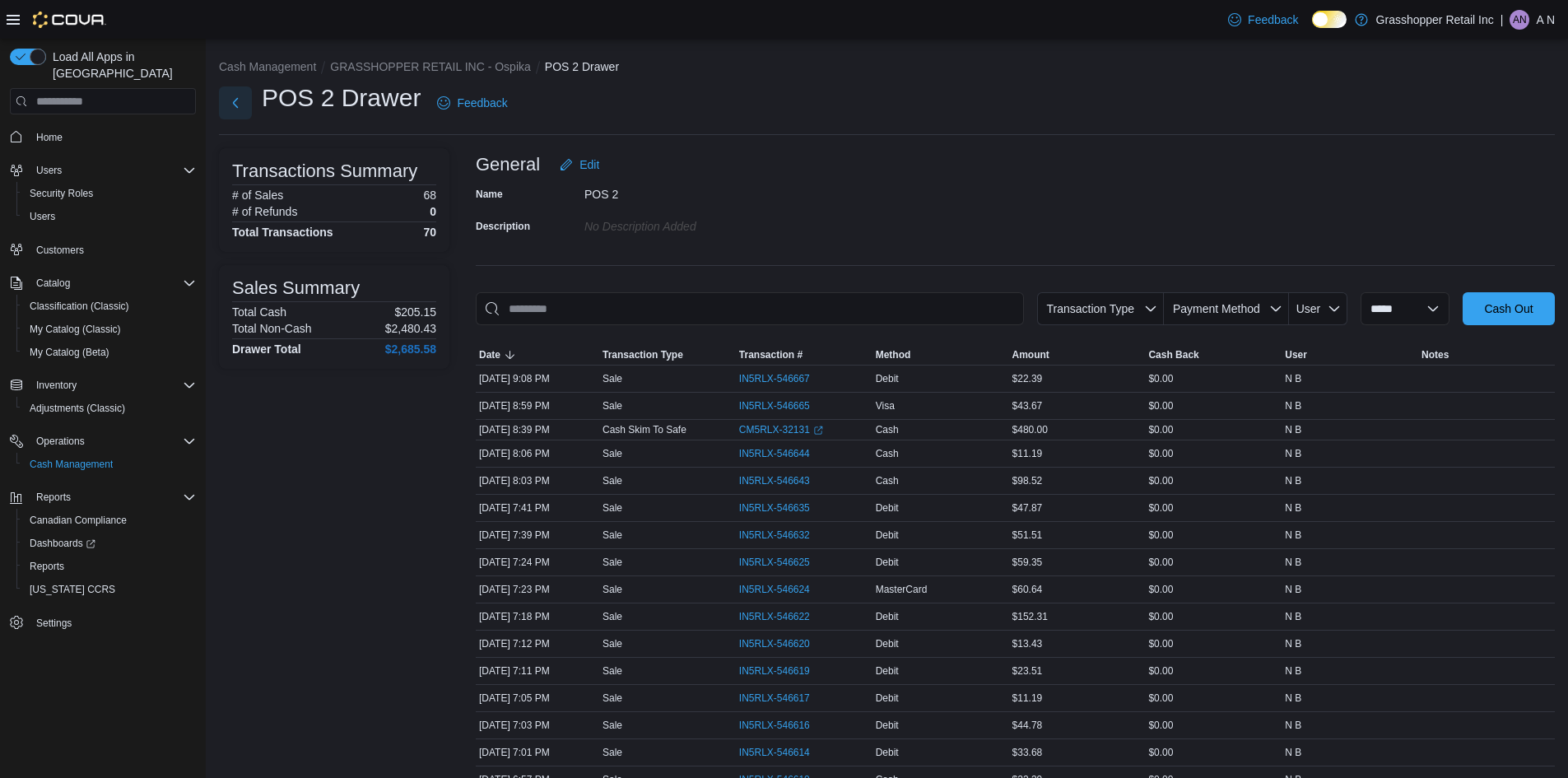
click at [235, 110] on button "Next" at bounding box center [235, 103] width 33 height 33
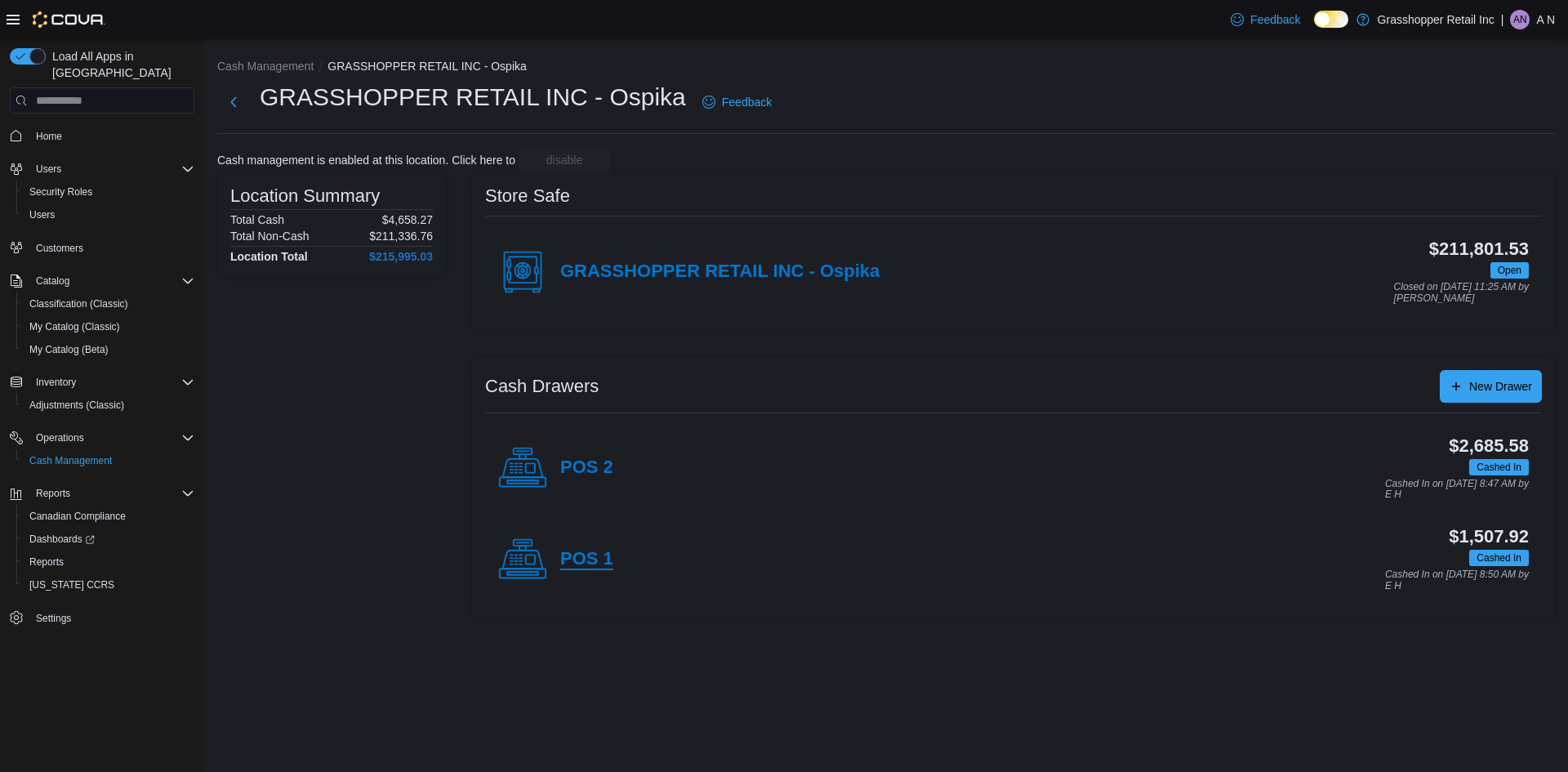
click at [611, 569] on h4 "POS 1" at bounding box center [586, 559] width 53 height 21
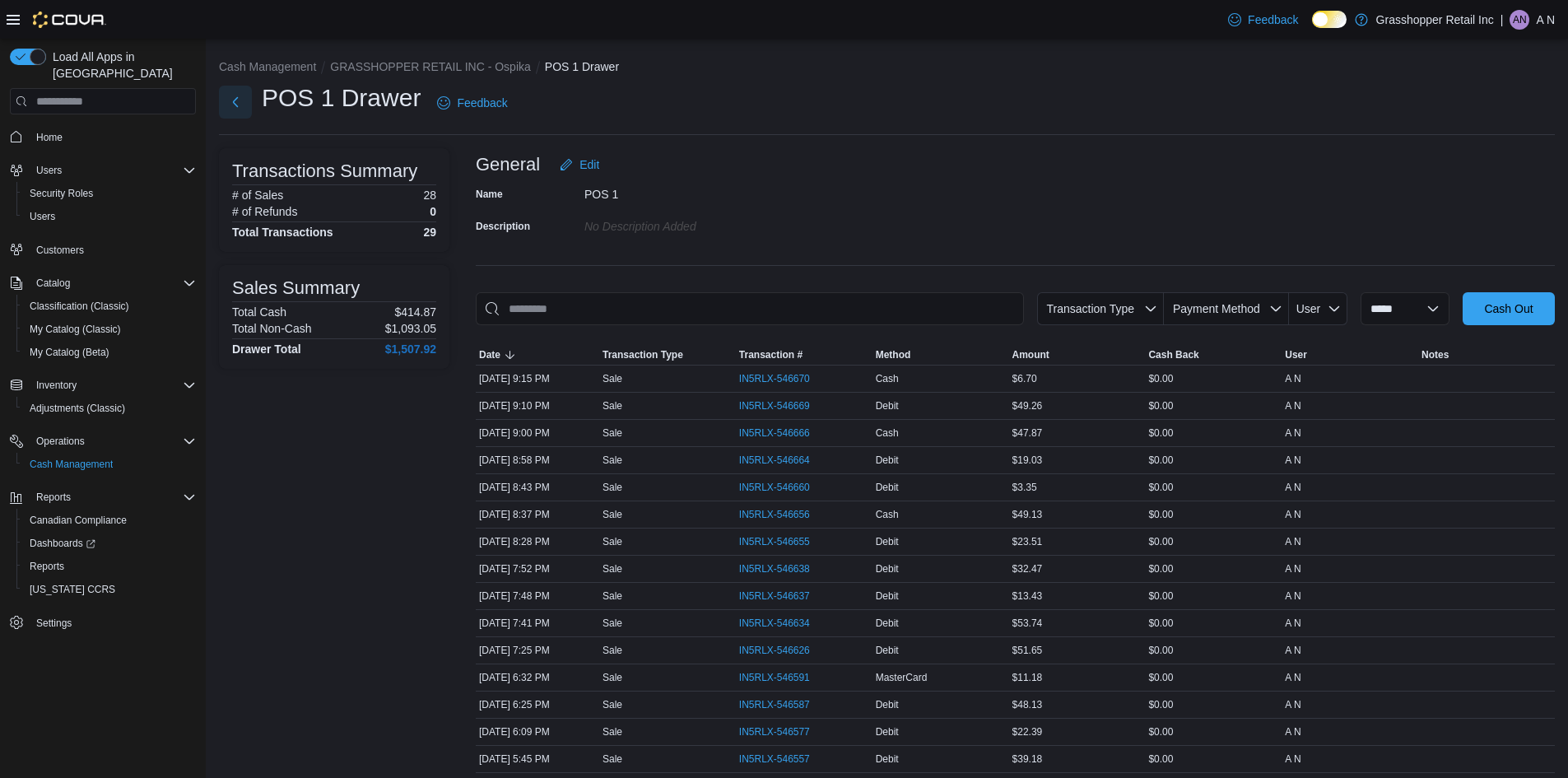
click at [245, 109] on button "Next" at bounding box center [235, 102] width 33 height 33
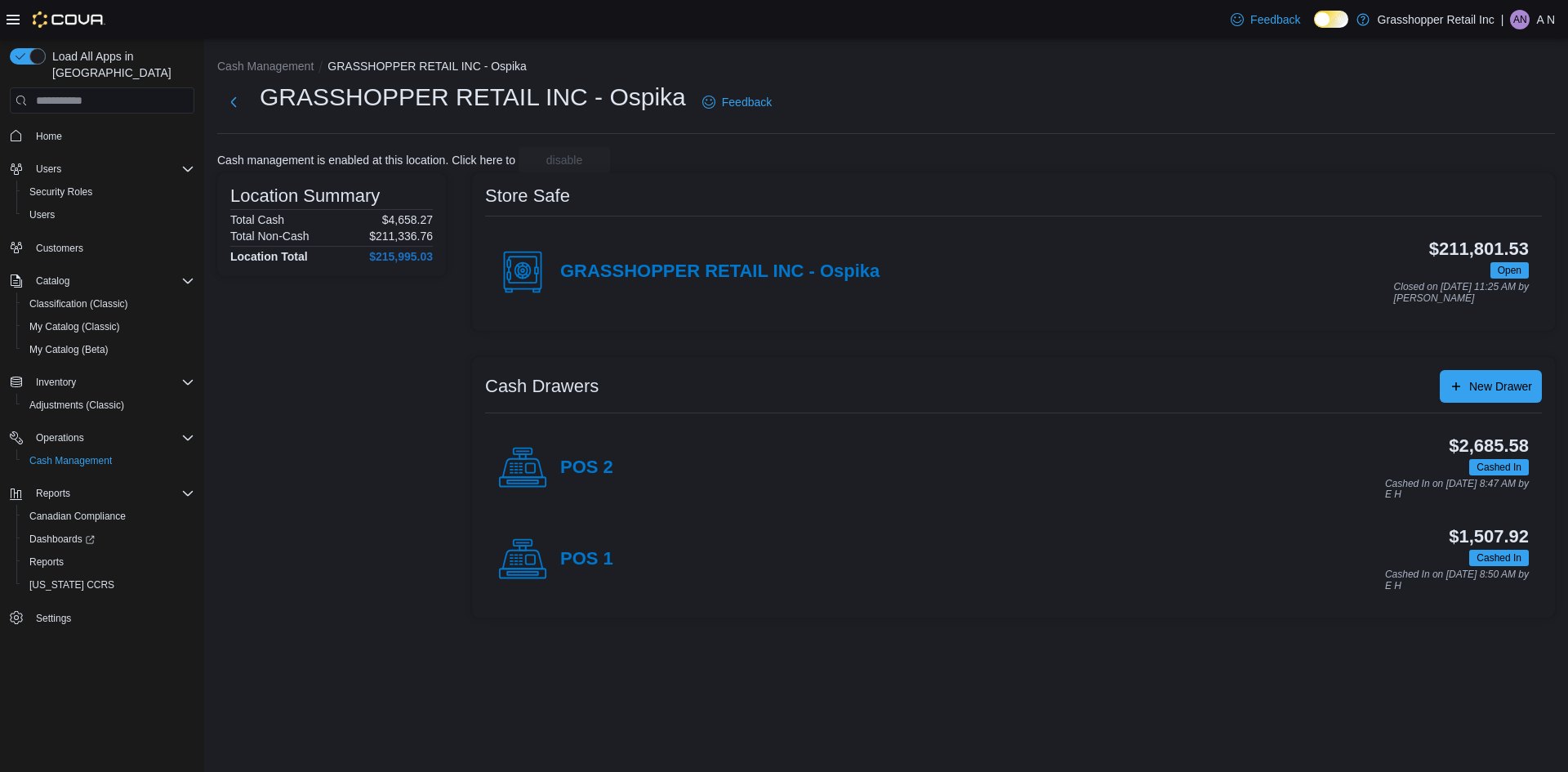
click at [585, 486] on div "POS 2" at bounding box center [555, 468] width 115 height 49
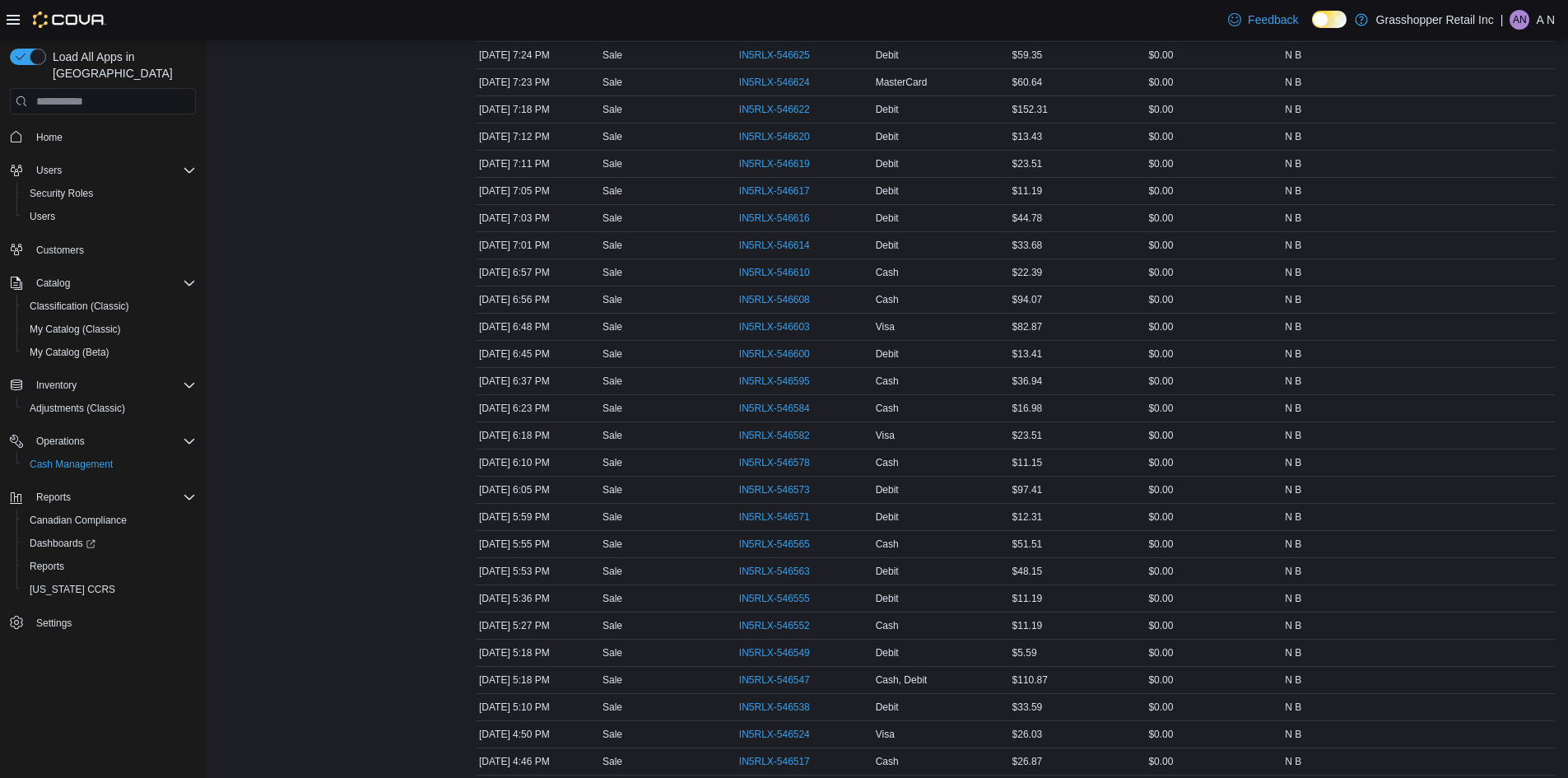
scroll to position [658, 0]
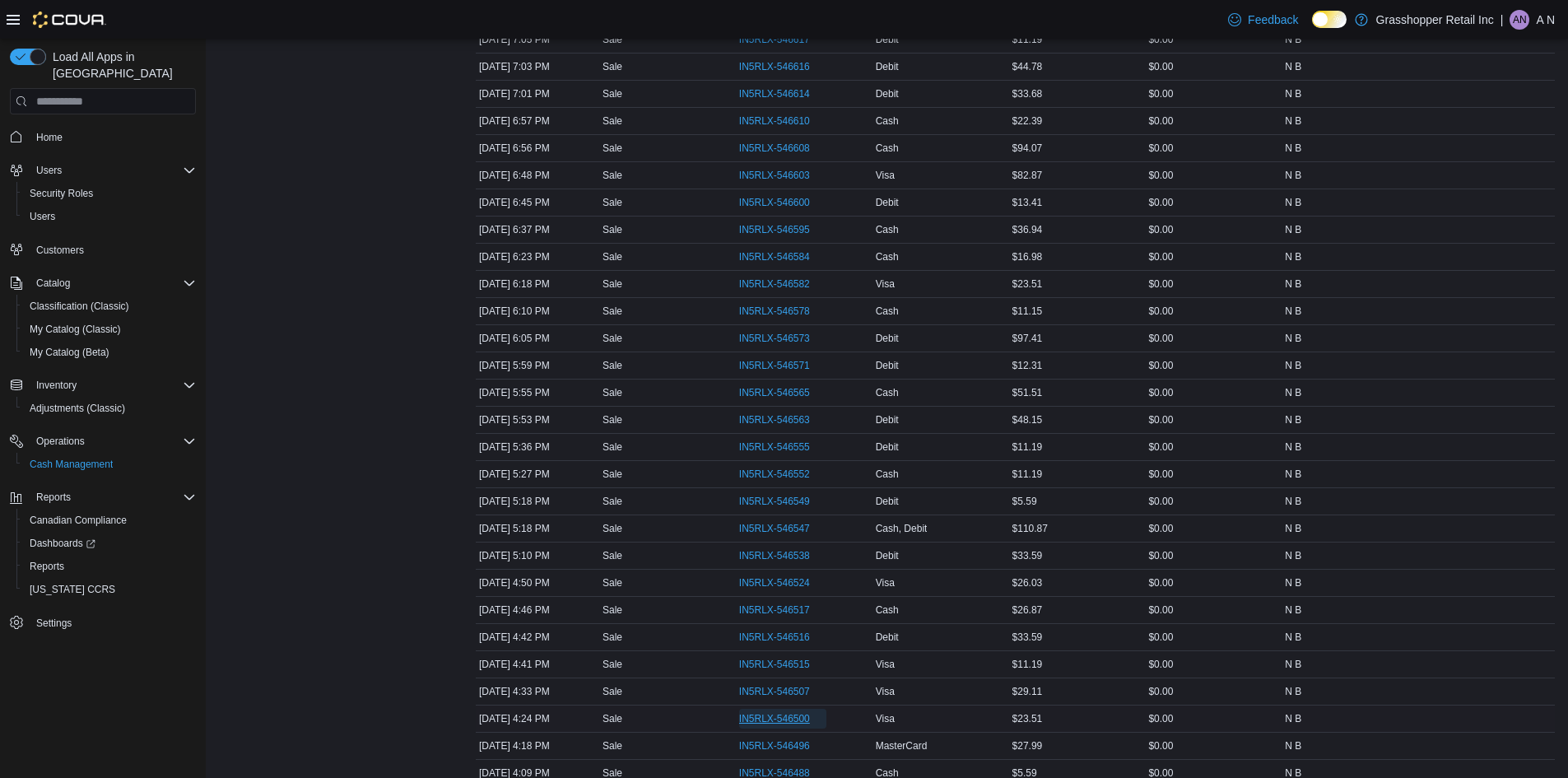
click at [803, 713] on span "IN5RLX-546500" at bounding box center [775, 719] width 71 height 13
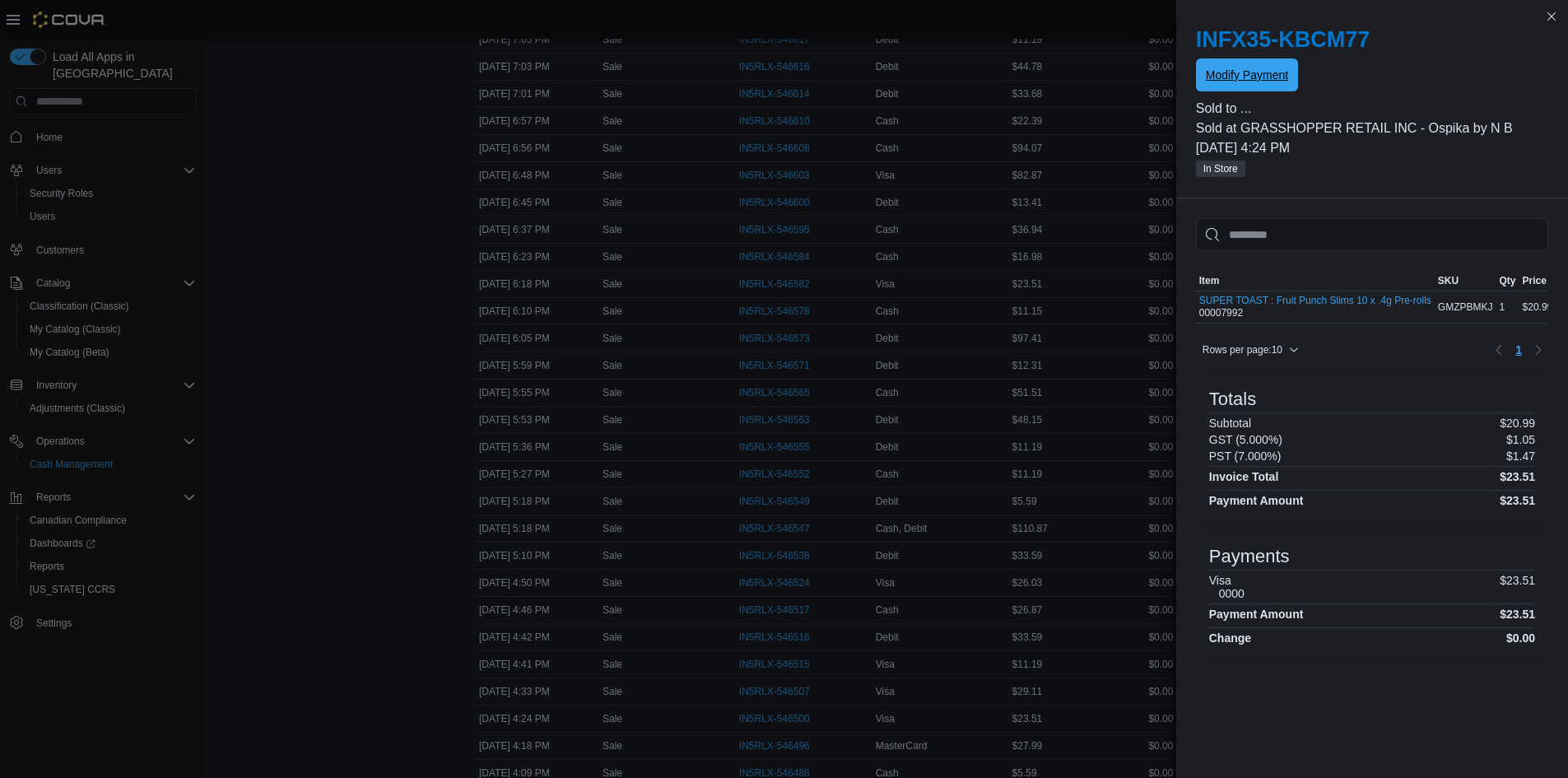
click at [1262, 72] on span "Modify Payment" at bounding box center [1247, 75] width 82 height 16
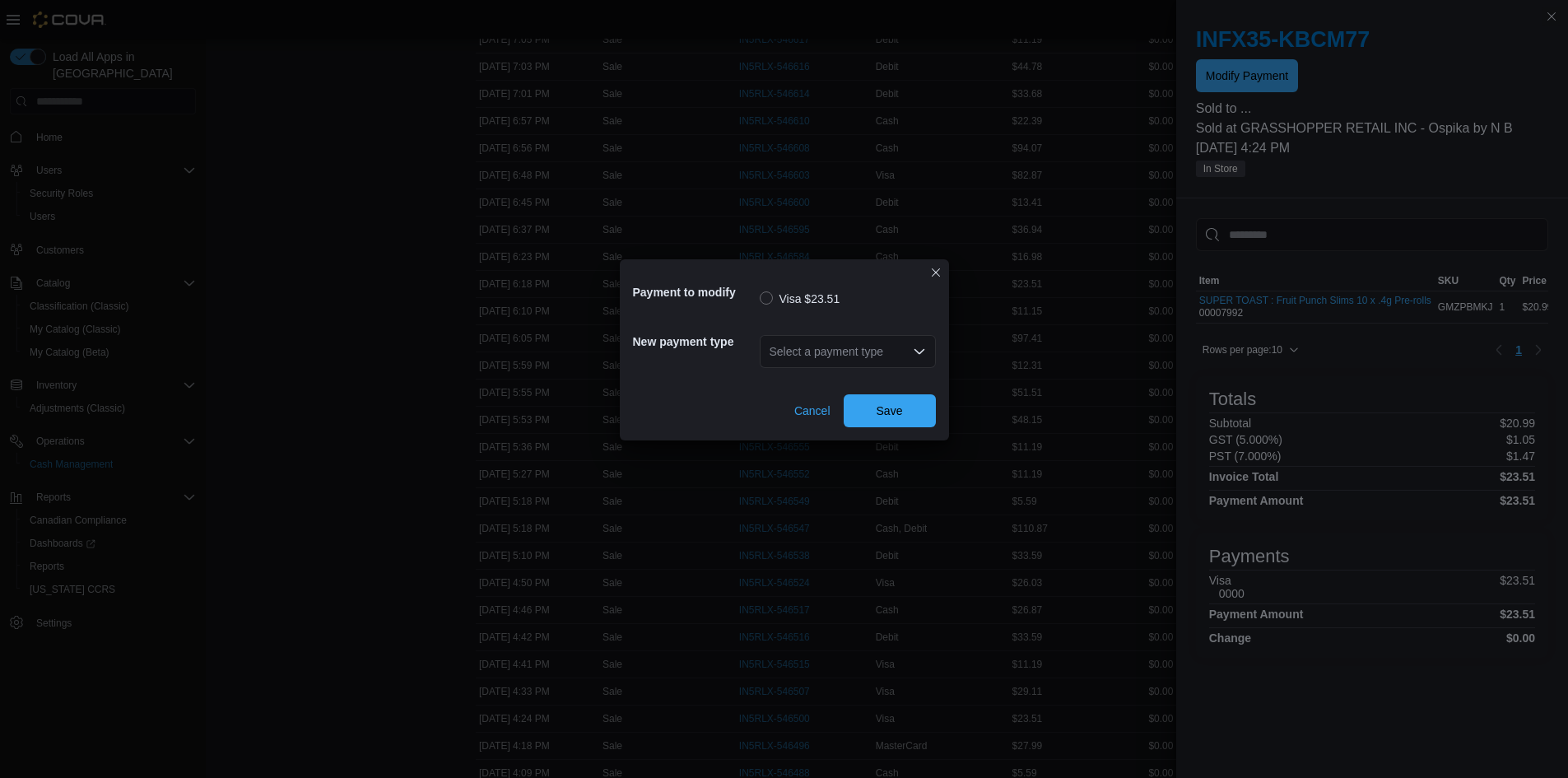
click at [865, 342] on div "Select a payment type" at bounding box center [847, 352] width 176 height 33
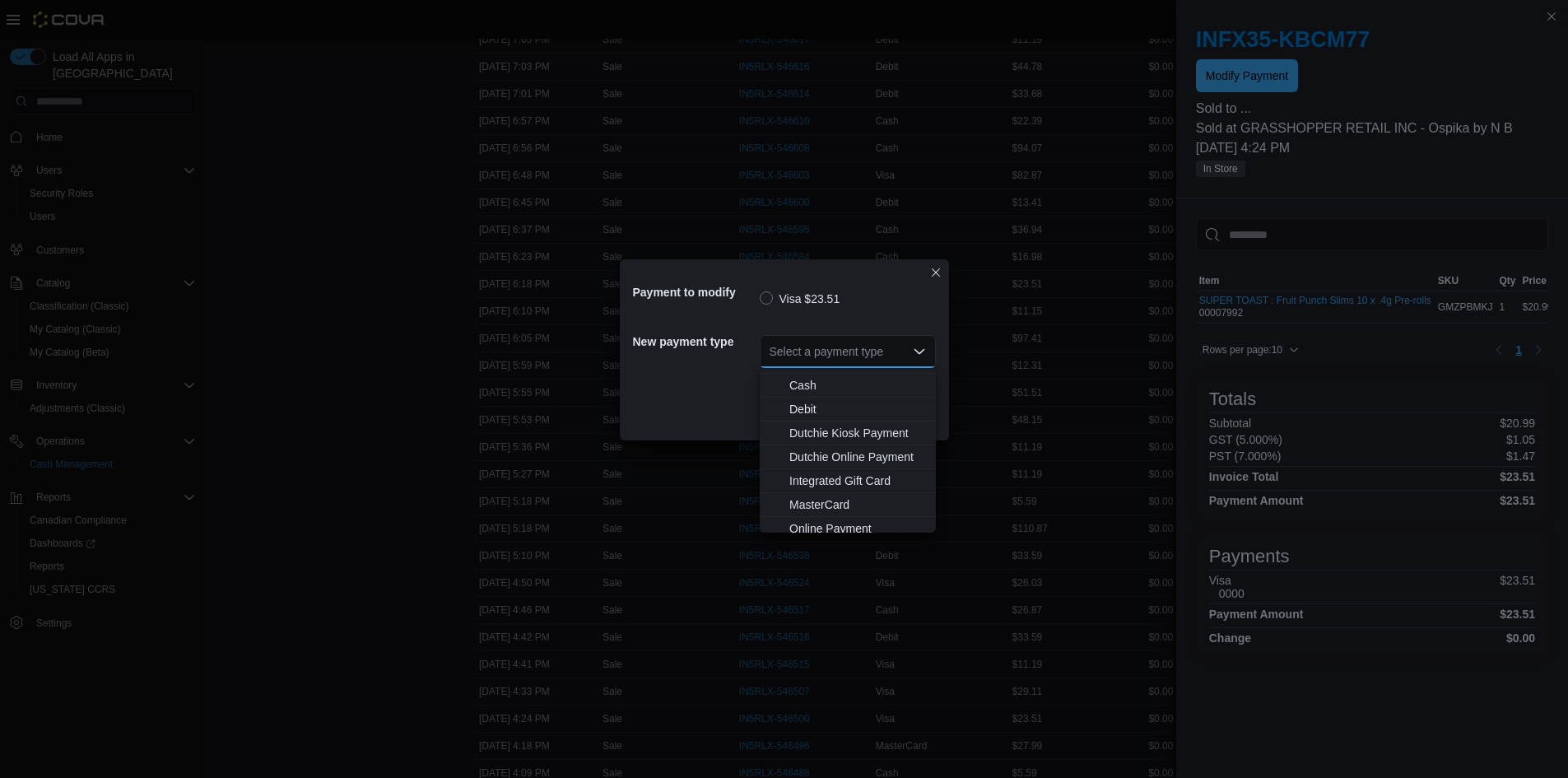
scroll to position [0, 0]
click at [841, 477] on span "Debit" at bounding box center [858, 475] width 137 height 16
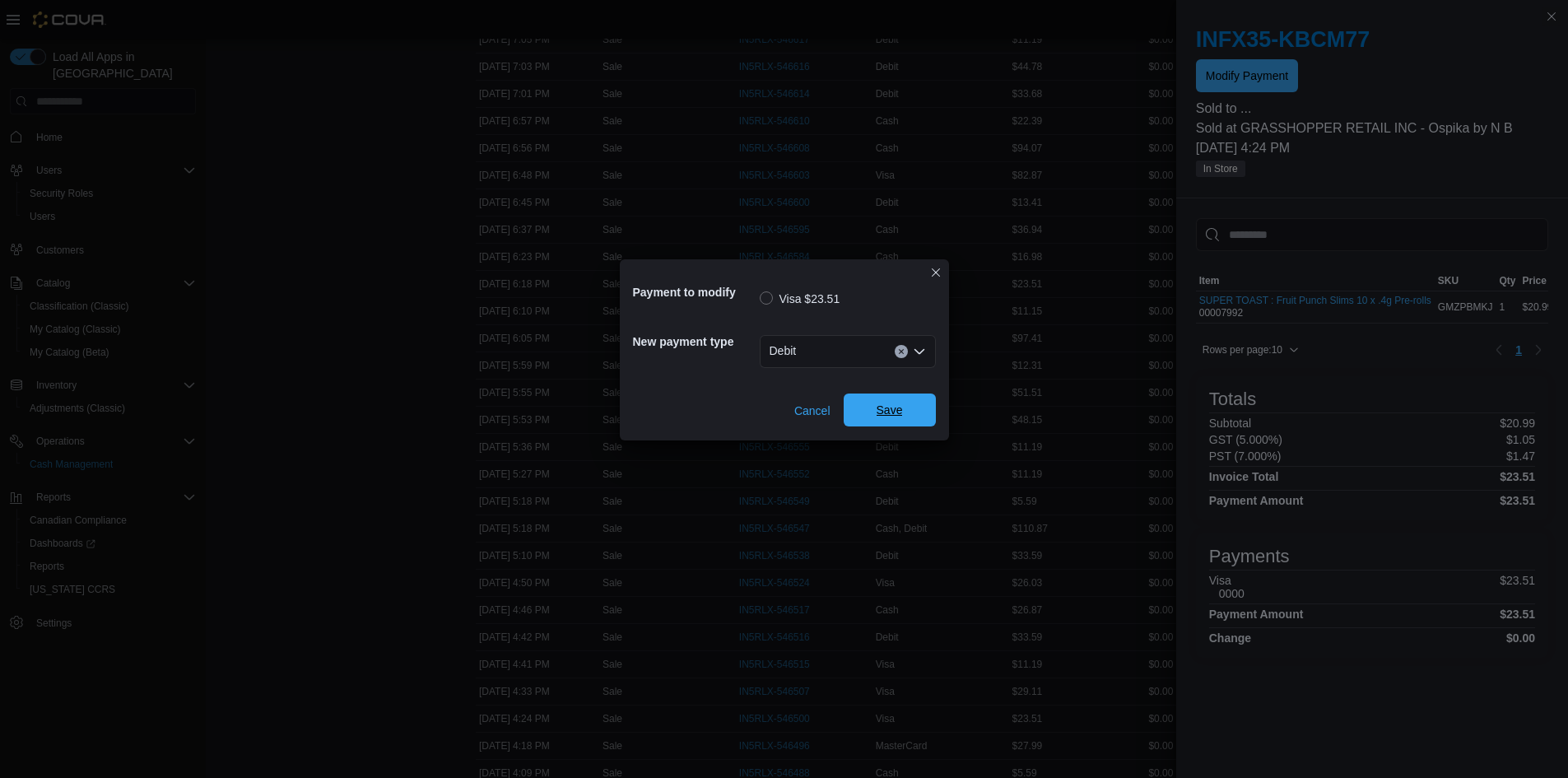
click at [899, 415] on span "Save" at bounding box center [889, 410] width 26 height 16
